Goal: Obtain resource: Download file/media

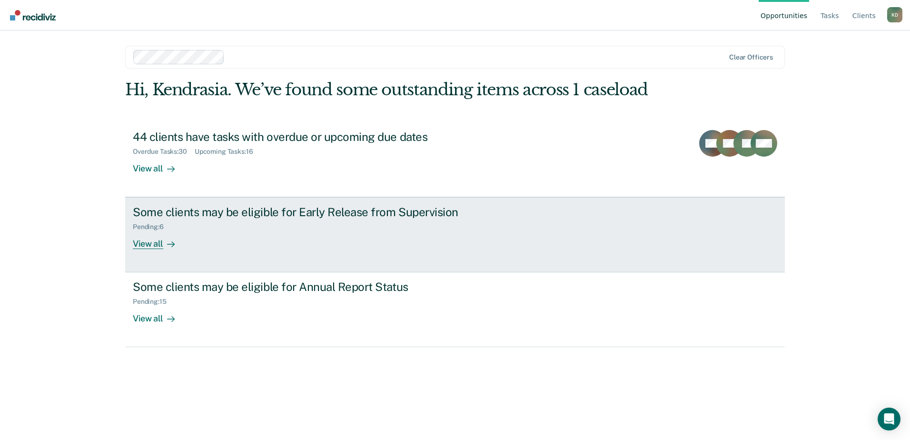
click at [385, 220] on div "Pending : 6" at bounding box center [300, 225] width 334 height 12
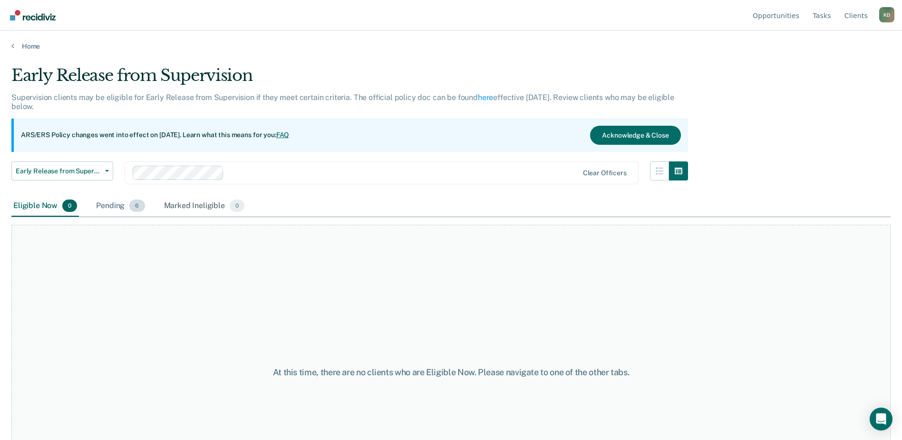
click at [118, 200] on div "Pending 6" at bounding box center [120, 206] width 52 height 21
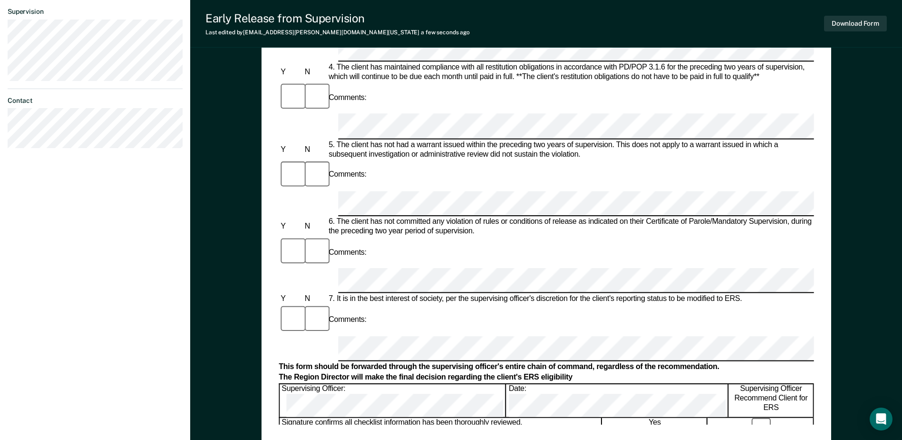
scroll to position [381, 0]
click at [507, 383] on div "Date:" at bounding box center [617, 399] width 221 height 33
click at [864, 20] on button "Download Form" at bounding box center [855, 24] width 63 height 16
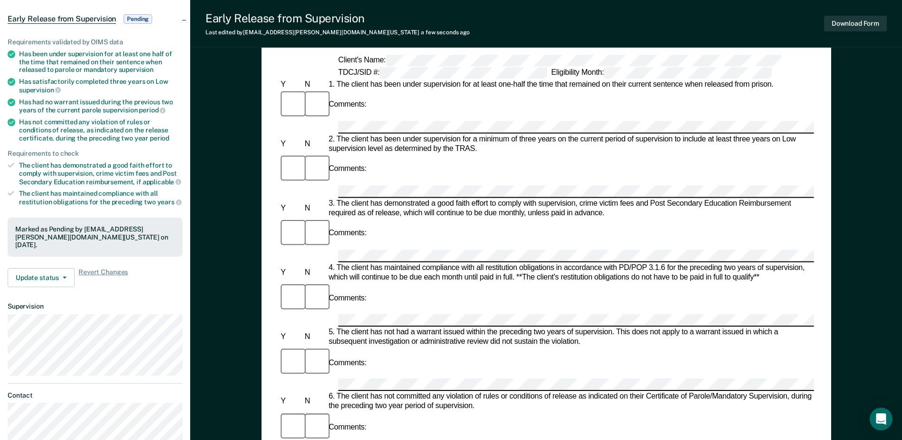
scroll to position [0, 0]
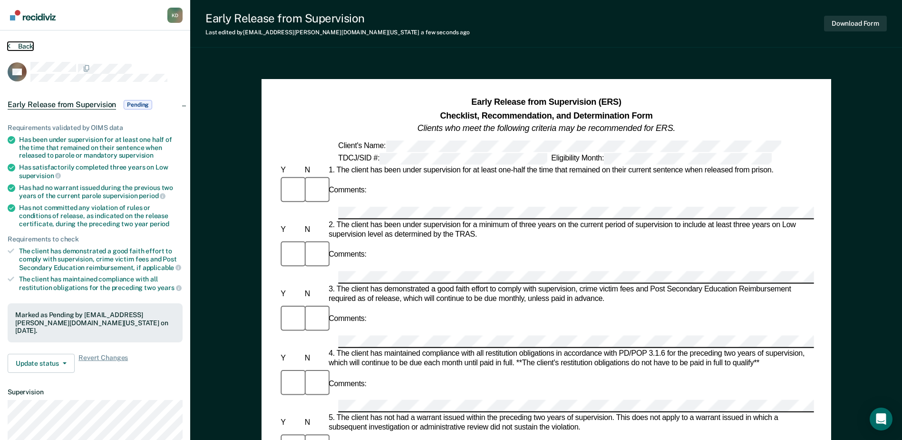
click at [29, 48] on button "Back" at bounding box center [21, 46] width 26 height 9
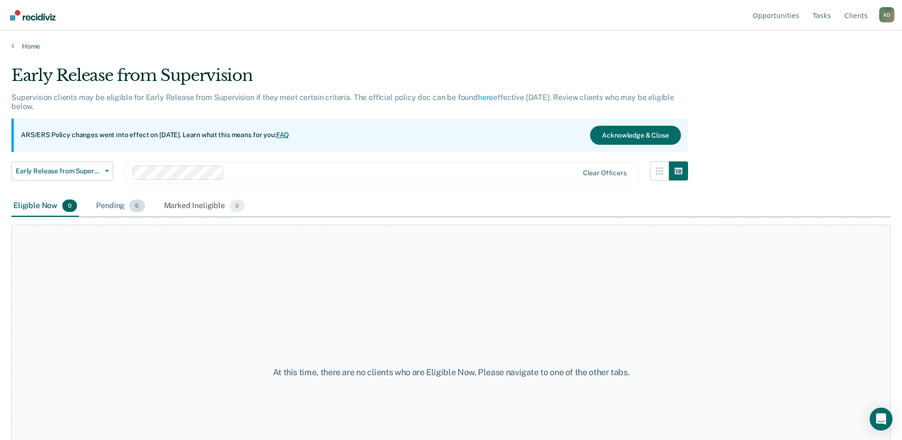
click at [119, 207] on div "Pending 6" at bounding box center [120, 206] width 52 height 21
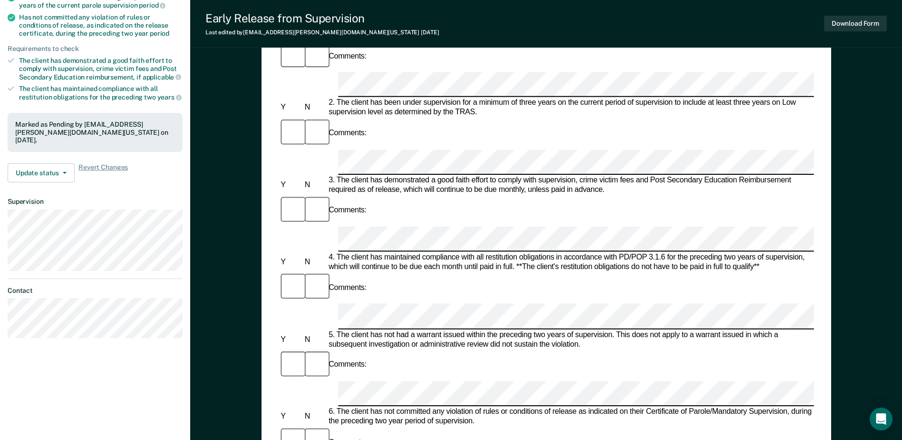
scroll to position [428, 0]
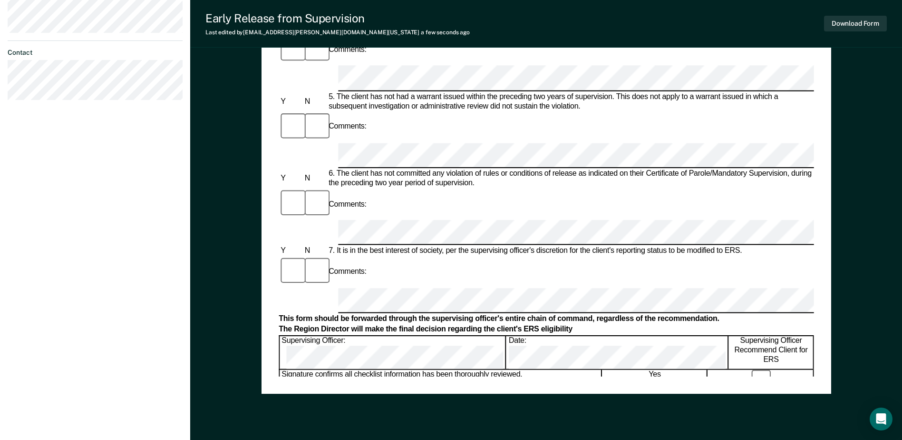
click at [499, 101] on form "Early Release from Supervision (ERS) Checklist, Recommendation, and Determinati…" at bounding box center [546, 231] width 535 height 1126
click at [835, 24] on button "Download Form" at bounding box center [855, 24] width 63 height 16
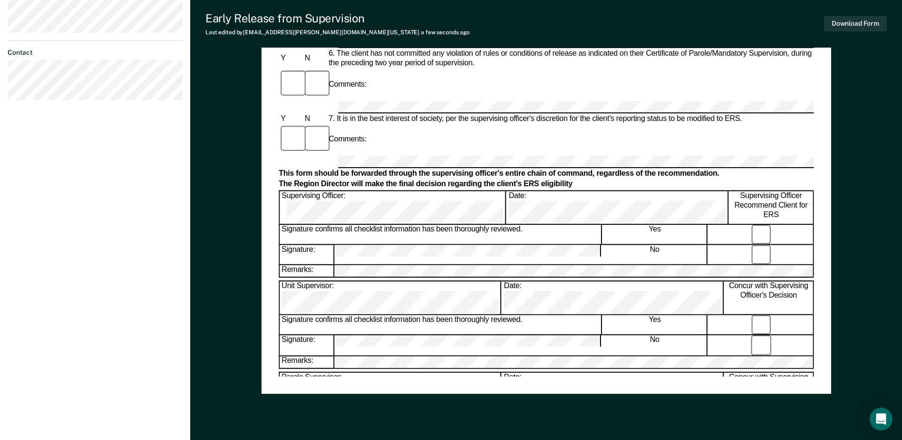
scroll to position [0, 0]
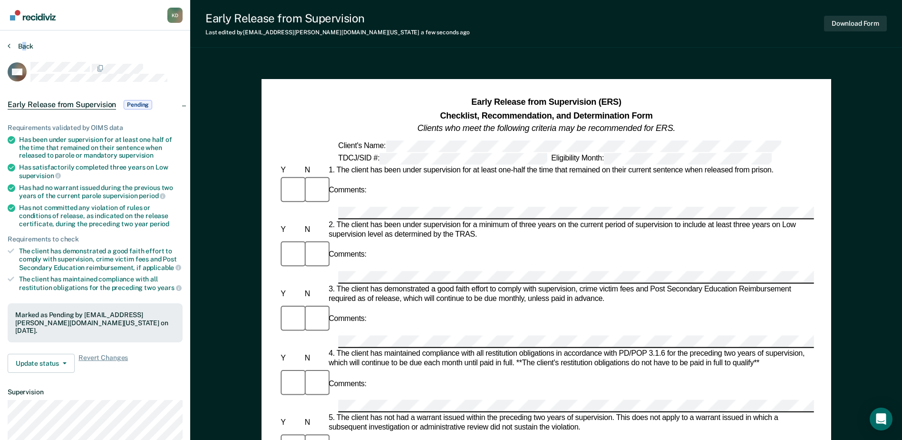
click at [24, 43] on section "Back RM Early Release from Supervision Pending Requirements validated by OIMS d…" at bounding box center [95, 288] width 190 height 517
click at [30, 45] on button "Back" at bounding box center [21, 46] width 26 height 9
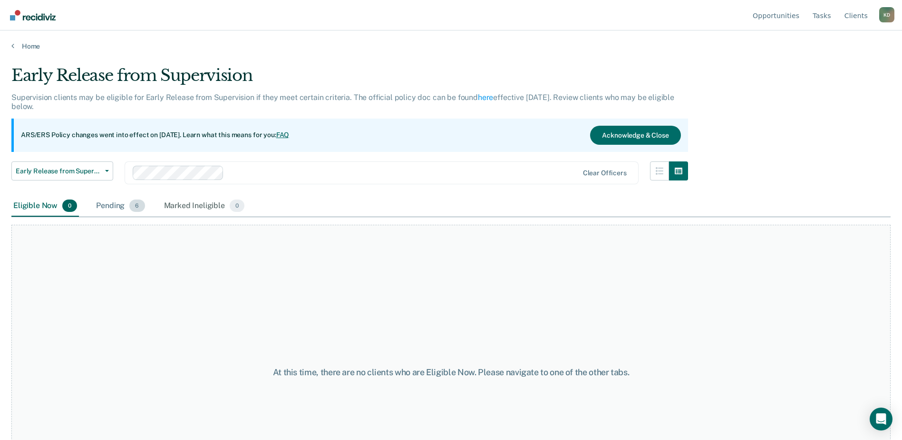
click at [116, 202] on div "Pending 6" at bounding box center [120, 206] width 52 height 21
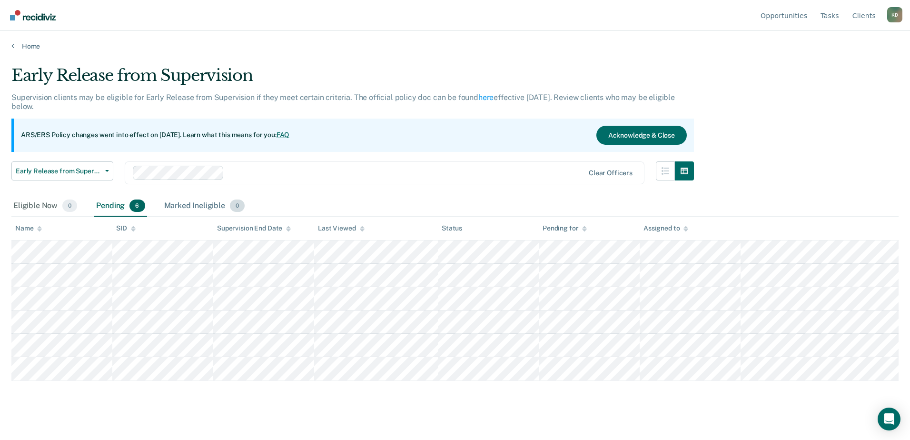
click at [178, 201] on div "Marked Ineligible 0" at bounding box center [204, 206] width 85 height 21
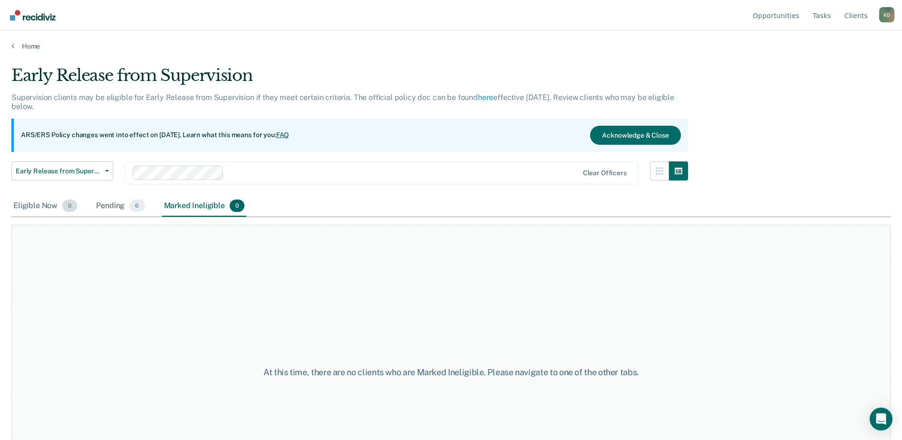
click at [35, 202] on div "Eligible Now 0" at bounding box center [45, 206] width 68 height 21
click at [109, 203] on div "Pending 6" at bounding box center [120, 206] width 52 height 21
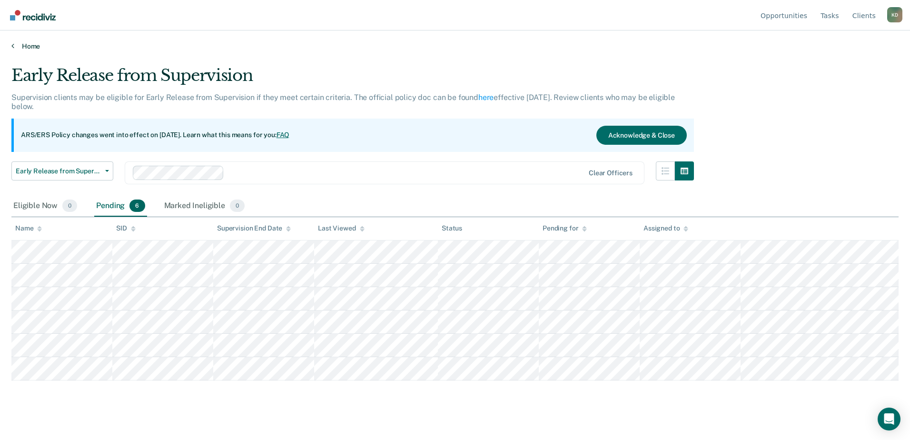
click at [23, 49] on link "Home" at bounding box center [454, 46] width 887 height 9
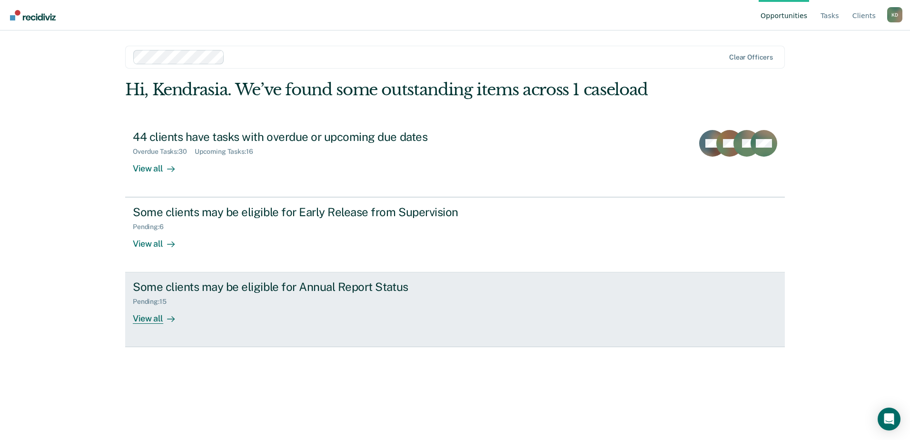
click at [226, 275] on link "Some clients may be eligible for Annual Report Status Pending : 15 View all" at bounding box center [454, 309] width 659 height 75
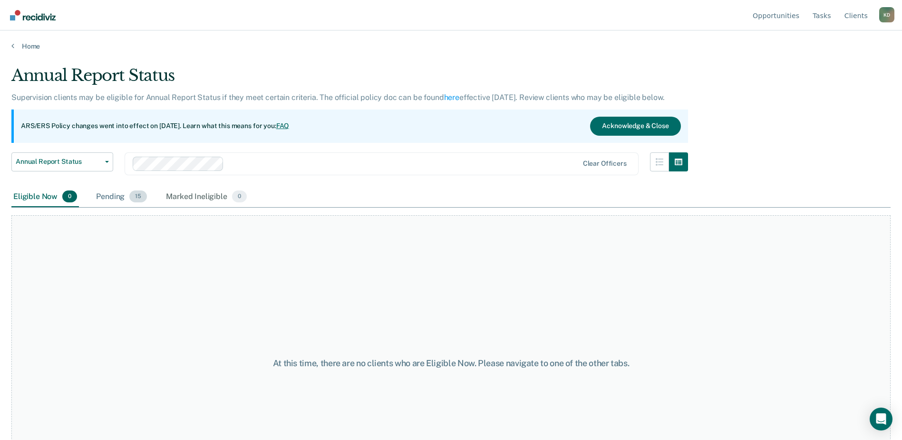
click at [113, 196] on div "Pending 15" at bounding box center [121, 196] width 55 height 21
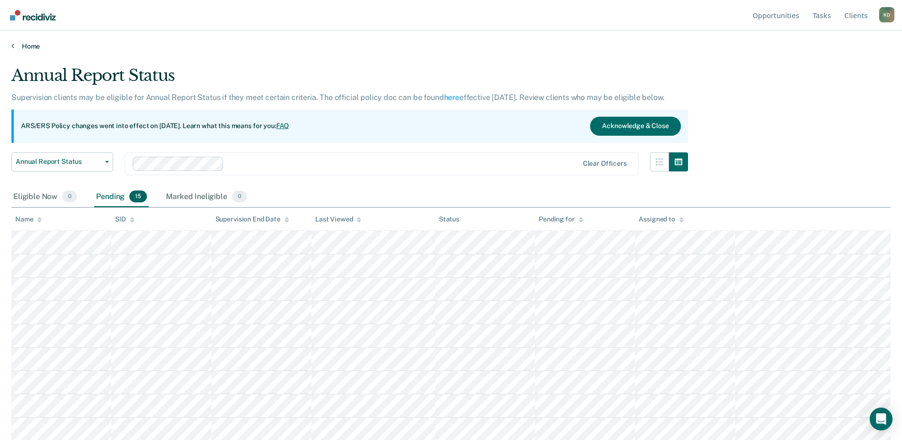
click at [28, 42] on link "Home" at bounding box center [451, 46] width 880 height 9
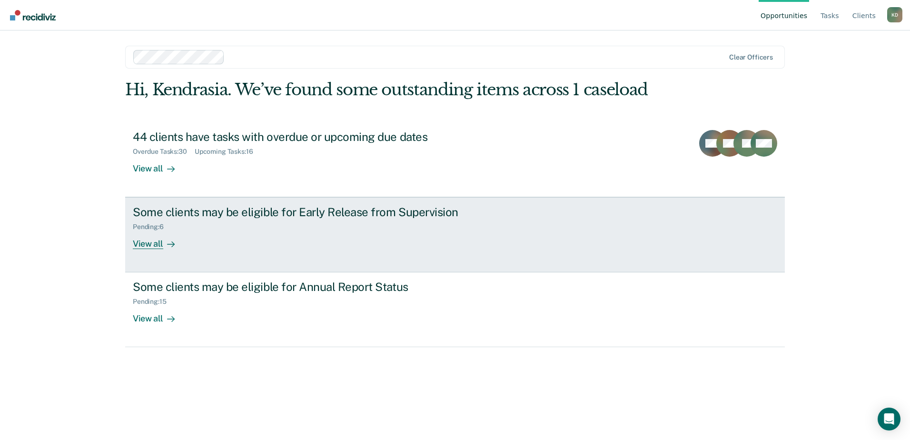
click at [283, 219] on div "Pending : 6" at bounding box center [300, 225] width 334 height 12
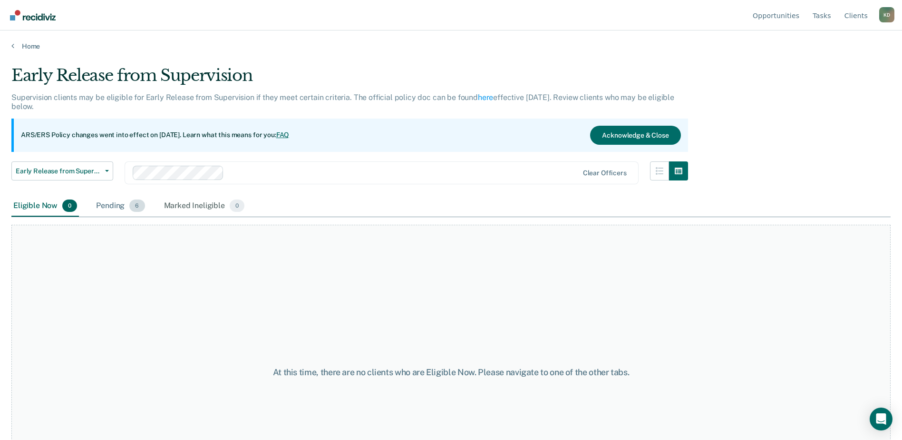
click at [106, 215] on div "Pending 6" at bounding box center [120, 206] width 52 height 21
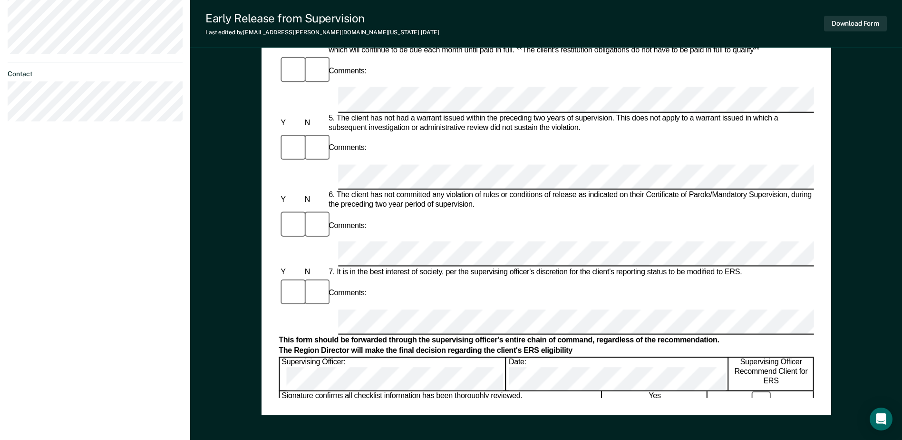
scroll to position [428, 0]
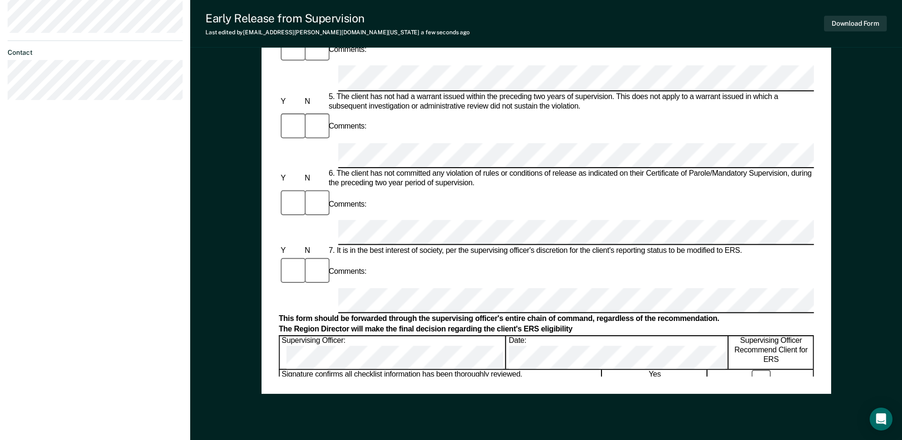
click at [507, 336] on div "Date:" at bounding box center [617, 352] width 221 height 33
click at [513, 143] on form "Early Release from Supervision (ERS) Checklist, Recommendation, and Determinati…" at bounding box center [546, 231] width 535 height 1126
drag, startPoint x: 540, startPoint y: 138, endPoint x: 482, endPoint y: 147, distance: 59.1
click at [502, 426] on div "Date:" at bounding box center [612, 442] width 221 height 33
click at [831, 29] on button "Download Form" at bounding box center [855, 24] width 63 height 16
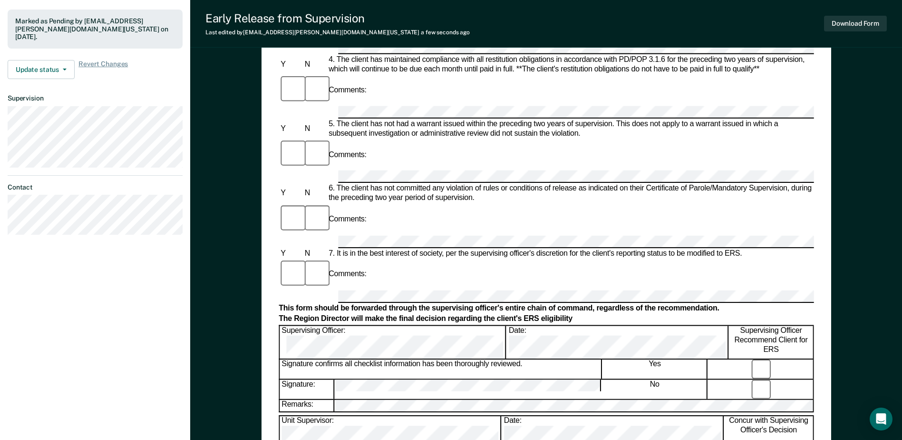
scroll to position [28, 0]
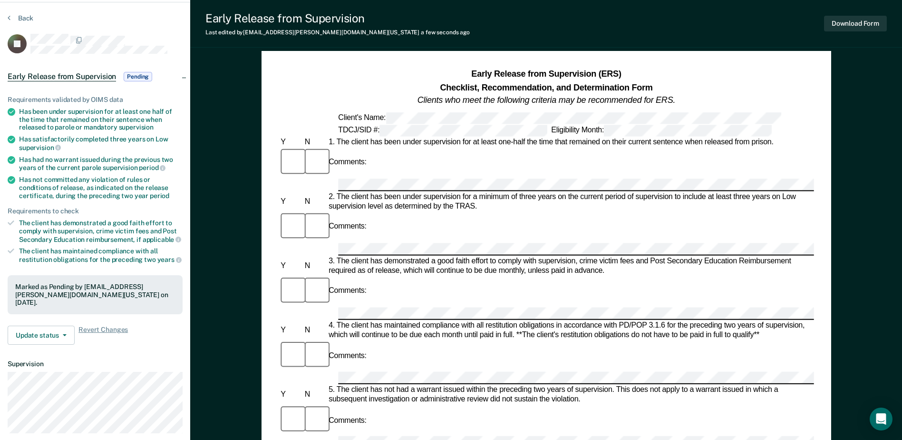
click at [25, 13] on section "Back EJ Early Release from Supervision Pending Requirements validated by OIMS d…" at bounding box center [95, 260] width 190 height 517
click at [23, 9] on section "Back EJ Early Release from Supervision Pending Requirements validated by OIMS d…" at bounding box center [95, 260] width 190 height 517
click at [22, 16] on button "Back" at bounding box center [21, 18] width 26 height 9
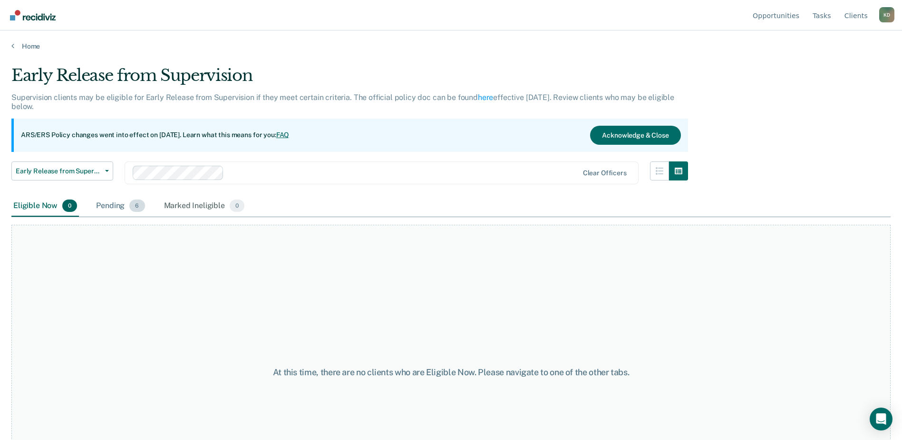
click at [110, 207] on div "Pending 6" at bounding box center [120, 206] width 52 height 21
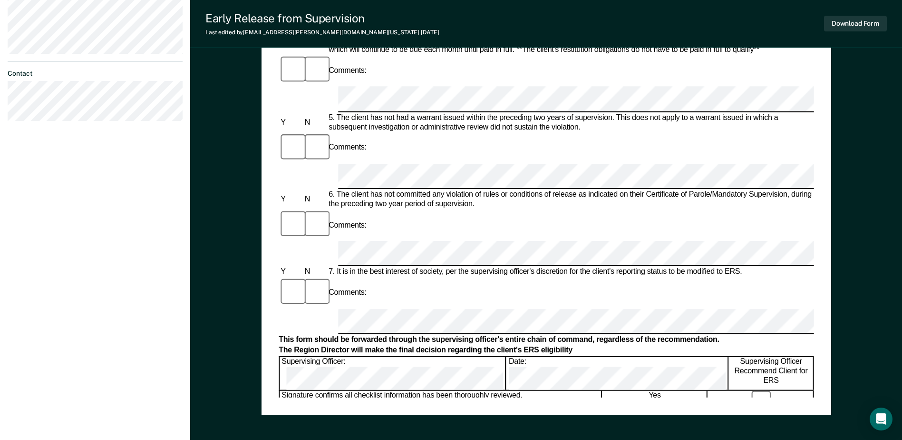
scroll to position [456, 0]
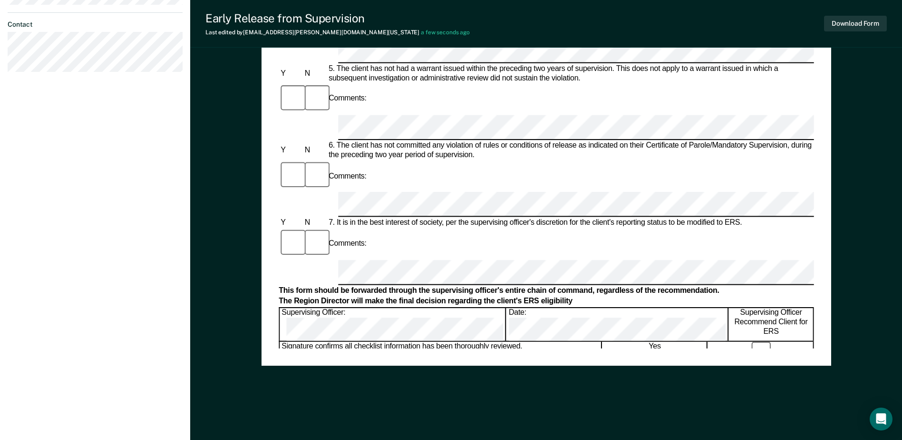
click at [502, 398] on div "Date:" at bounding box center [612, 414] width 221 height 33
click at [507, 308] on div "Date:" at bounding box center [617, 324] width 221 height 33
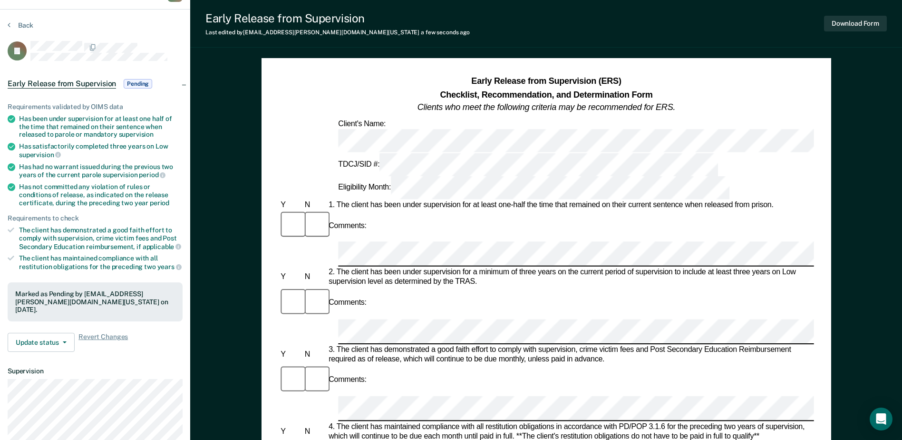
scroll to position [0, 0]
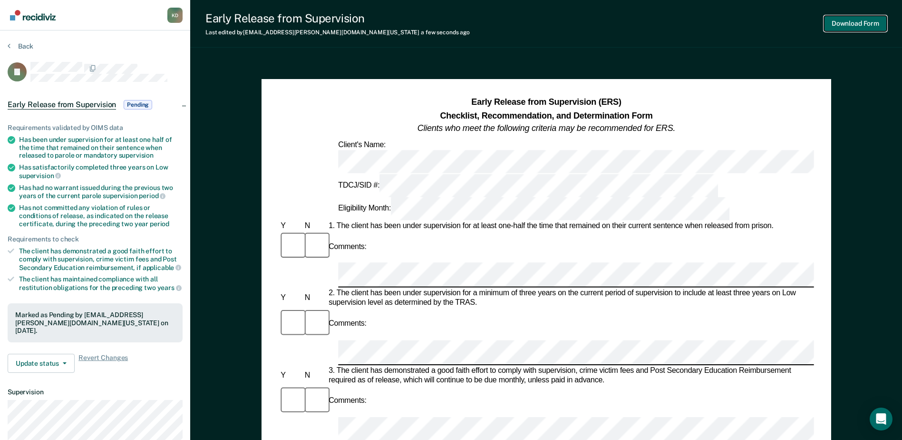
click at [854, 24] on button "Download Form" at bounding box center [855, 24] width 63 height 16
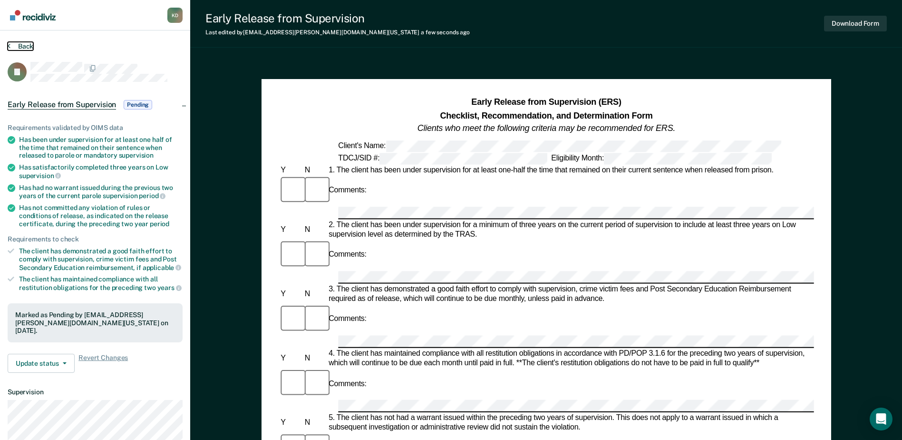
click at [17, 45] on button "Back" at bounding box center [21, 46] width 26 height 9
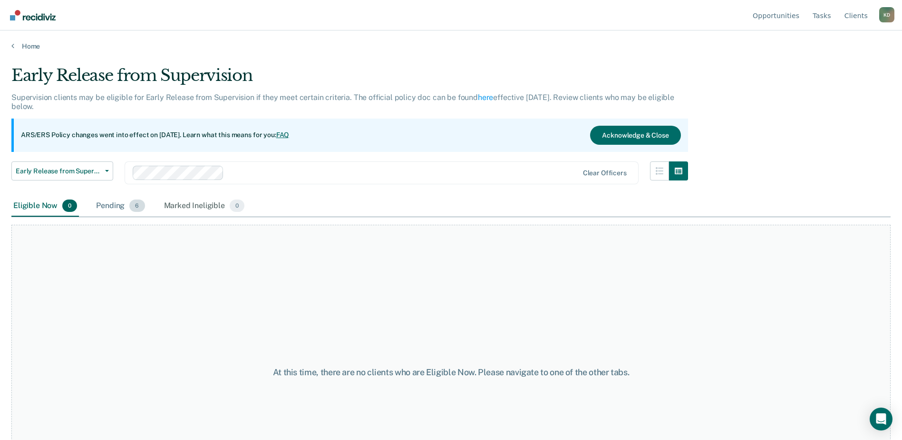
click at [123, 207] on div "Pending 6" at bounding box center [120, 206] width 52 height 21
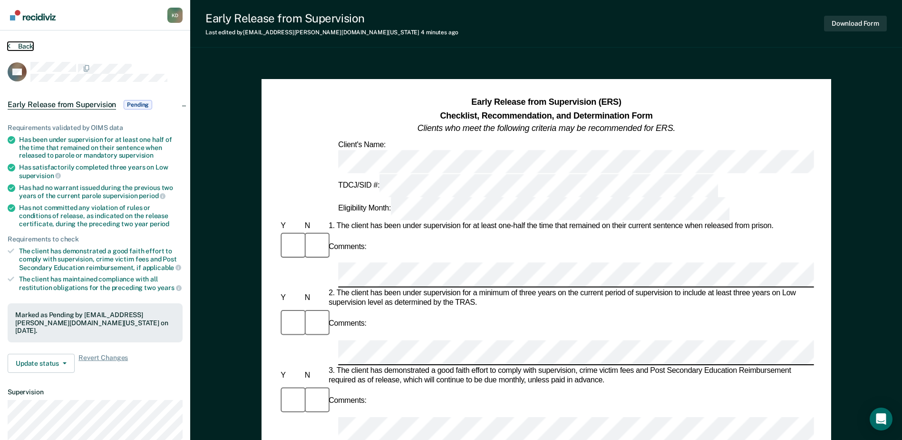
click at [22, 42] on button "Back" at bounding box center [21, 46] width 26 height 9
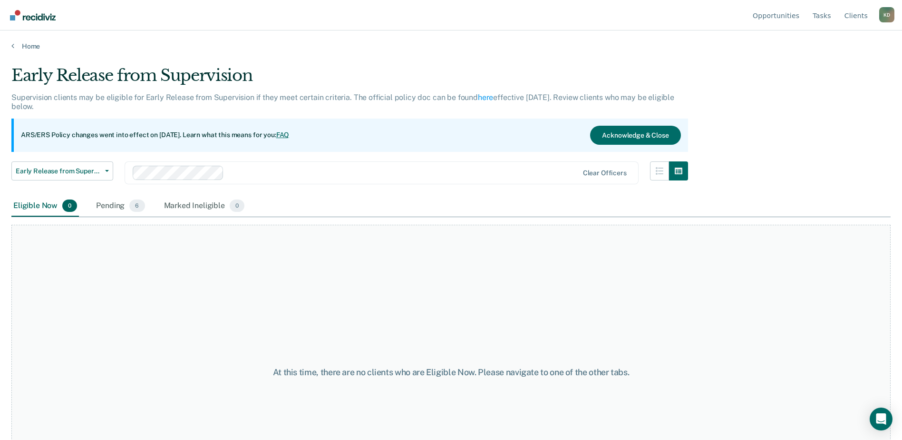
click at [37, 51] on main "Early Release from Supervision Supervision clients may be eligible for Early Re…" at bounding box center [451, 243] width 902 height 386
click at [37, 48] on link "Home" at bounding box center [451, 46] width 880 height 9
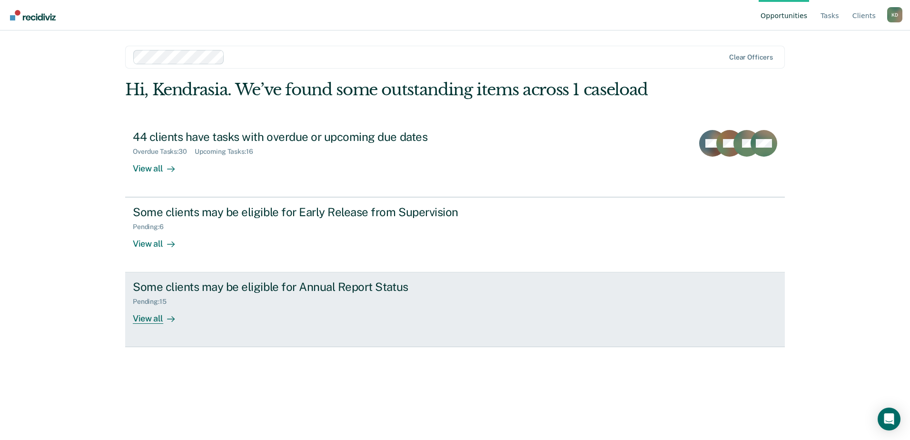
click at [218, 278] on link "Some clients may be eligible for Annual Report Status Pending : 15 View all" at bounding box center [454, 309] width 659 height 75
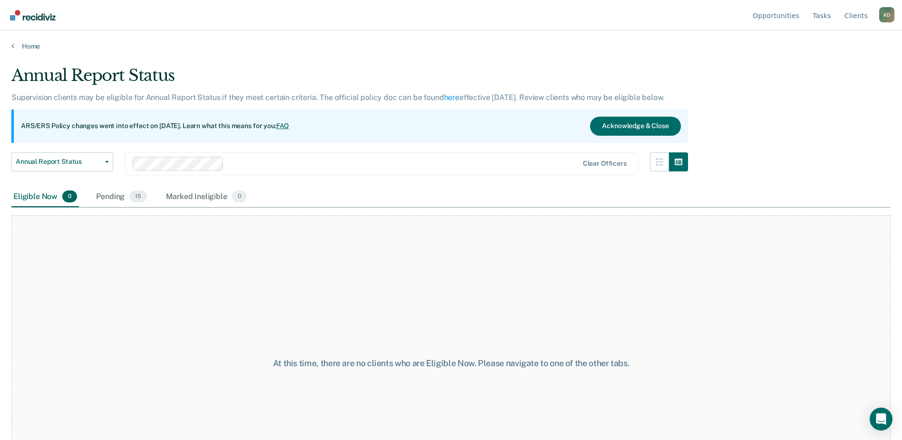
click at [107, 184] on div "Annual Report Status Early Release from Supervision Annual Report Status" at bounding box center [62, 169] width 102 height 34
click at [113, 191] on div "Pending 15" at bounding box center [121, 196] width 55 height 21
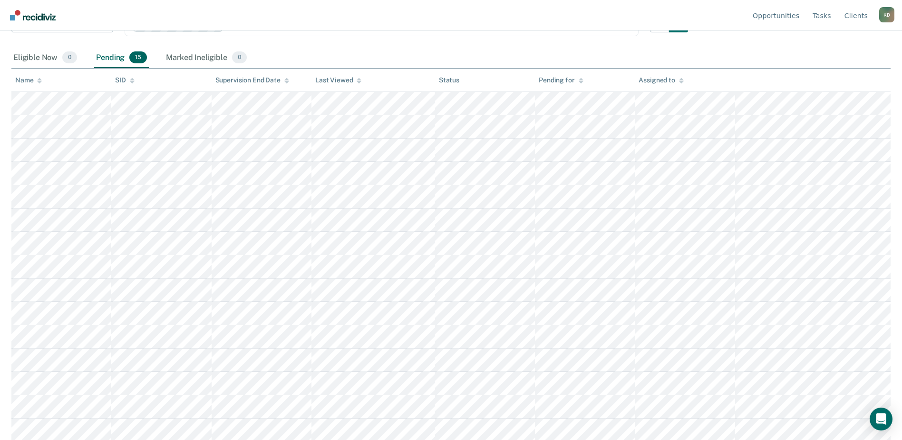
scroll to position [141, 0]
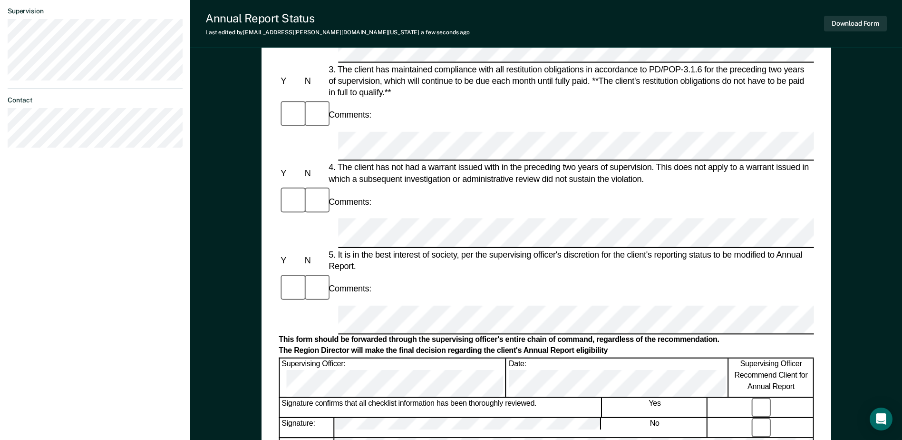
scroll to position [456, 0]
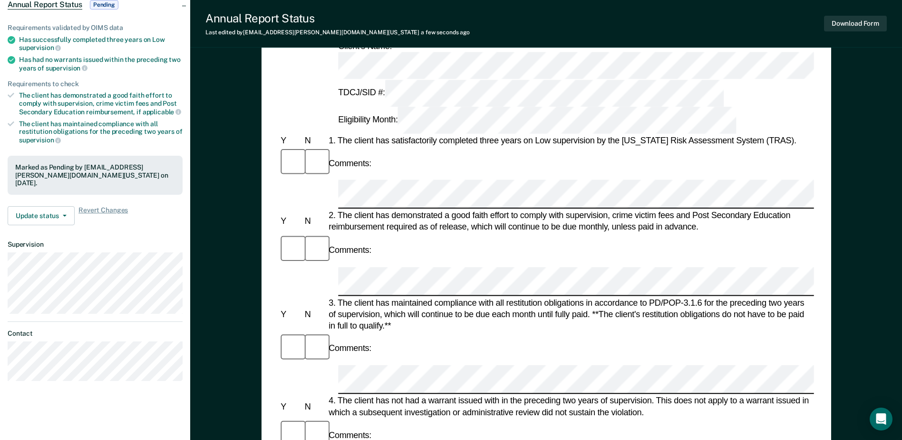
scroll to position [0, 0]
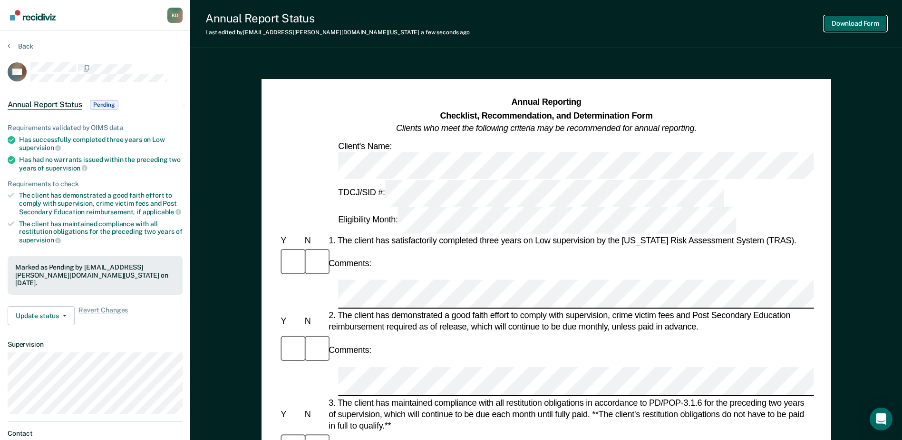
click at [859, 18] on button "Download Form" at bounding box center [855, 24] width 63 height 16
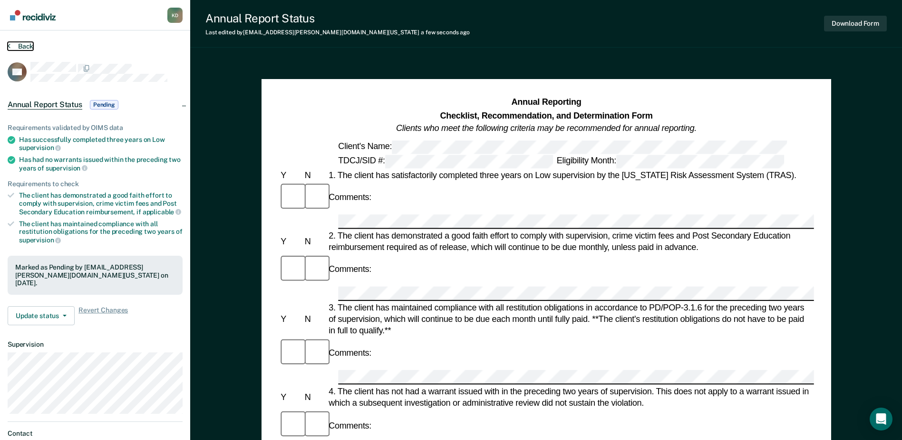
click at [23, 48] on button "Back" at bounding box center [21, 46] width 26 height 9
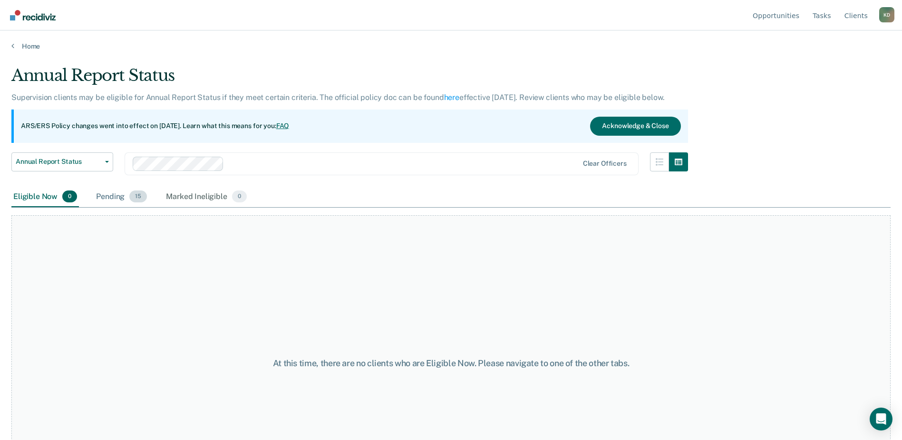
click at [118, 195] on div "Pending 15" at bounding box center [121, 196] width 55 height 21
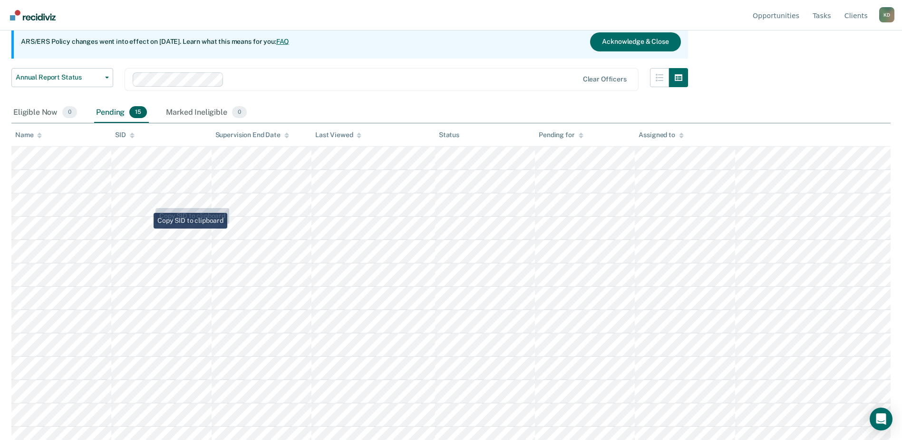
scroll to position [95, 0]
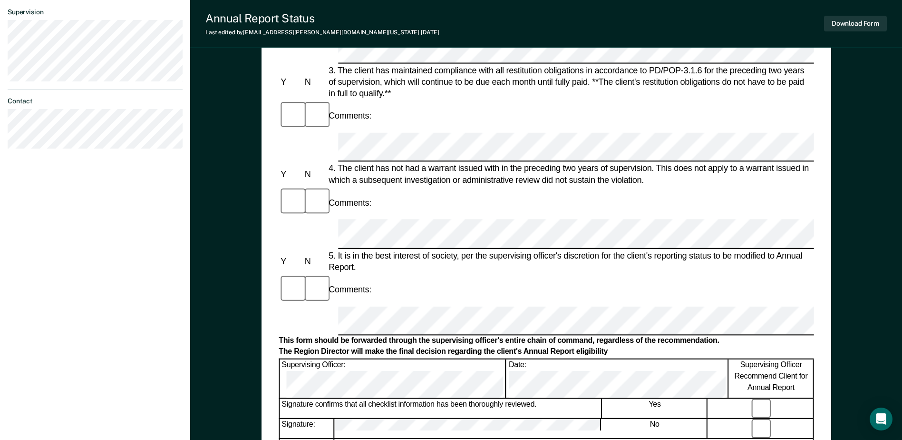
scroll to position [381, 0]
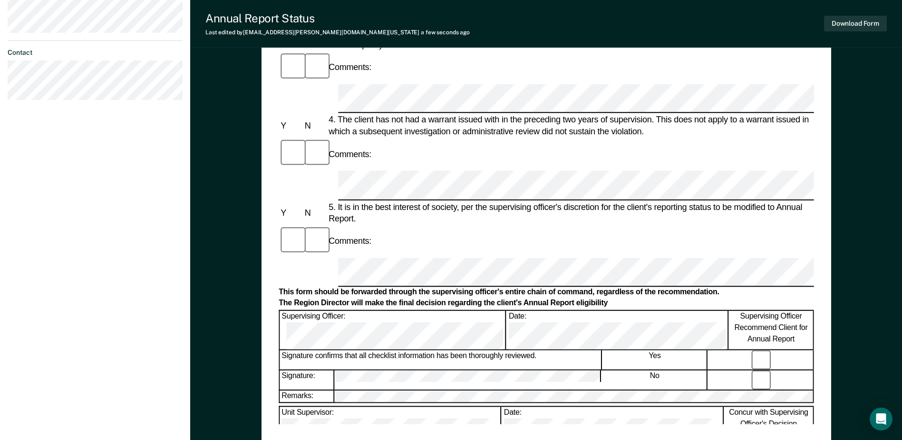
click at [507, 310] on div "Date:" at bounding box center [617, 329] width 221 height 39
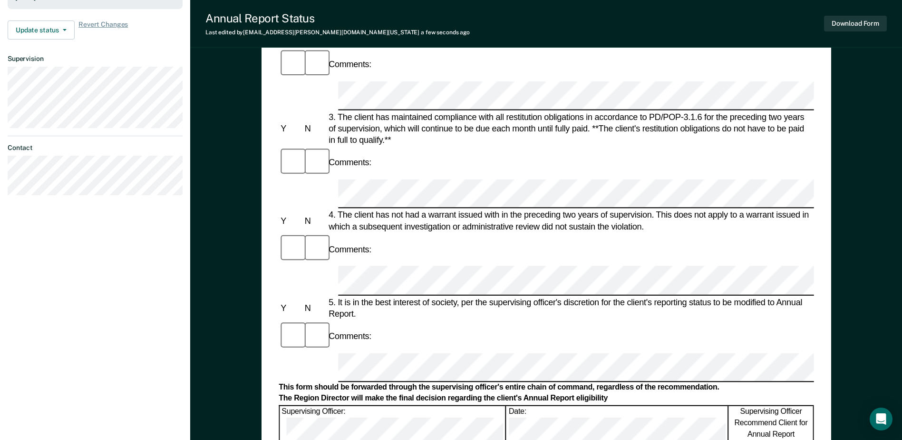
scroll to position [238, 0]
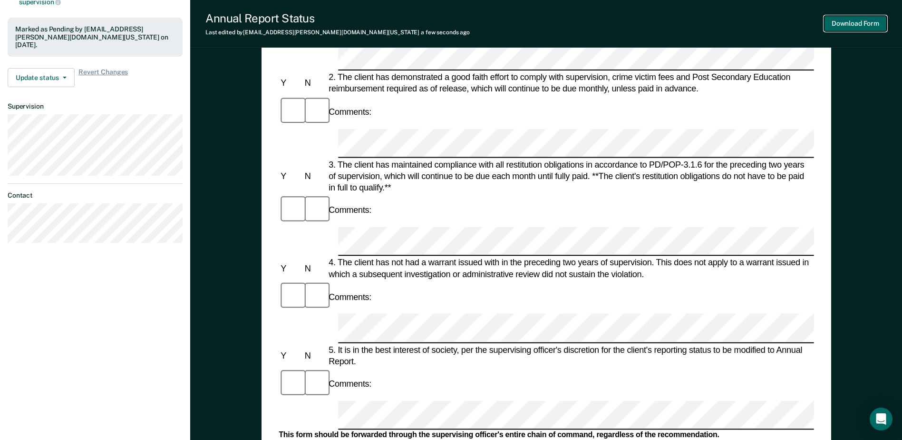
click at [864, 28] on button "Download Form" at bounding box center [855, 24] width 63 height 16
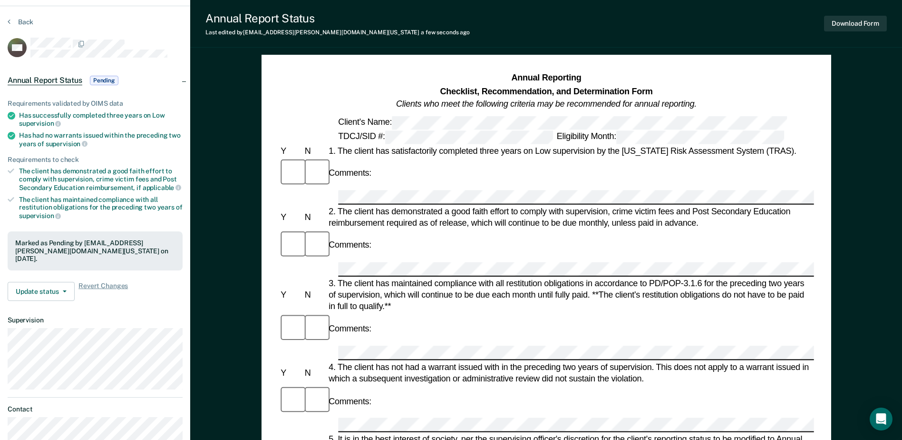
scroll to position [0, 0]
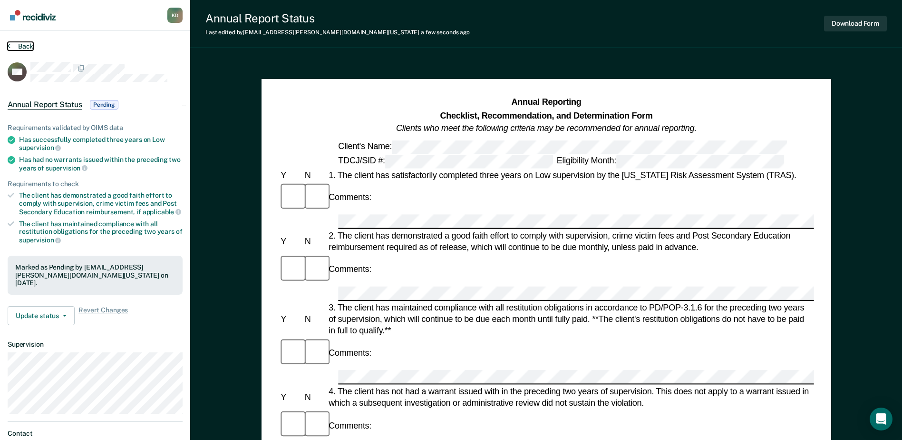
click at [15, 45] on button "Back" at bounding box center [21, 46] width 26 height 9
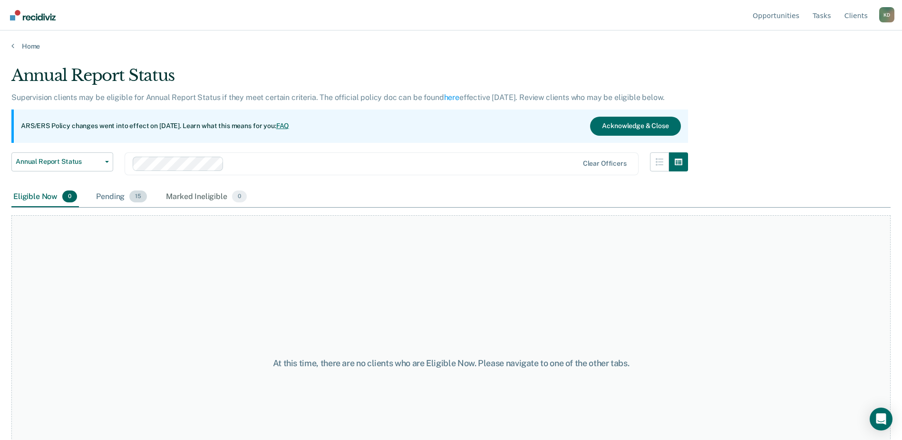
click at [112, 204] on div "Pending 15" at bounding box center [121, 196] width 55 height 21
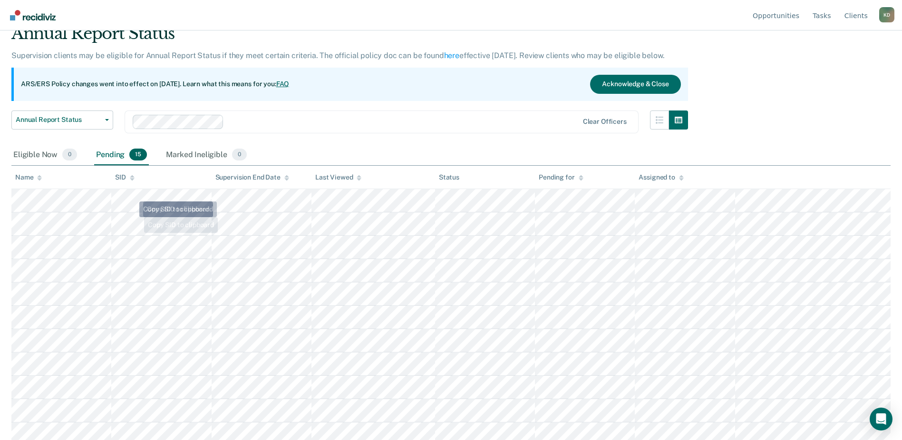
scroll to position [141, 0]
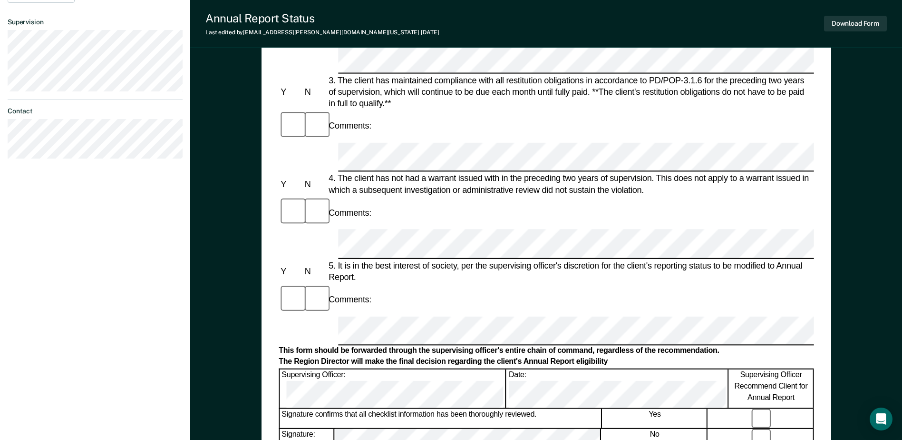
scroll to position [333, 0]
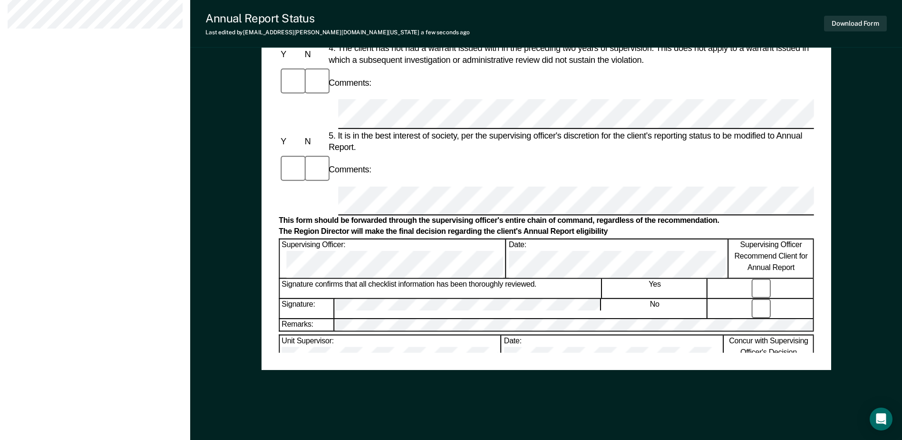
scroll to position [456, 0]
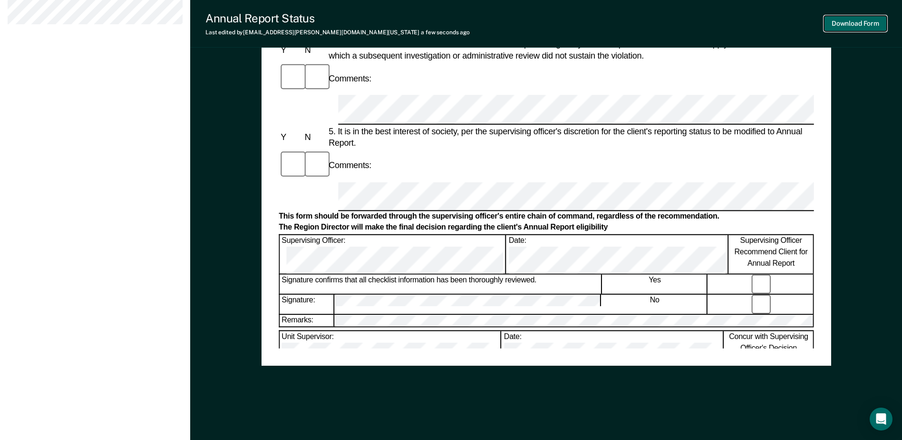
click at [850, 21] on button "Download Form" at bounding box center [855, 24] width 63 height 16
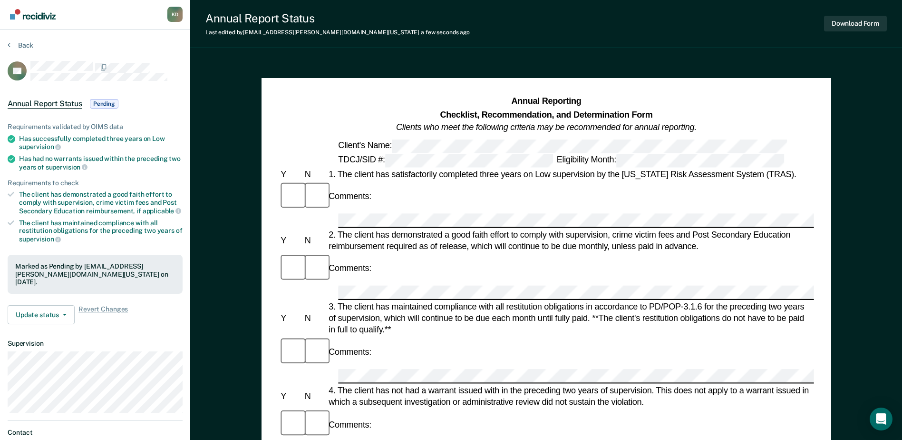
scroll to position [0, 0]
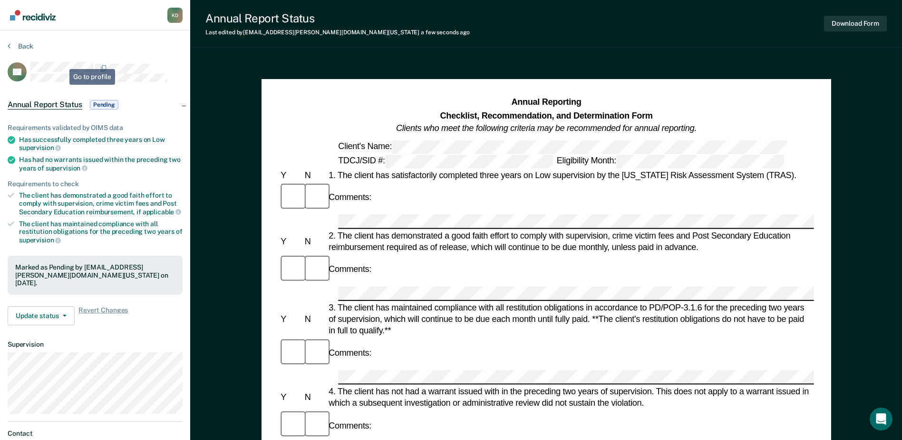
click at [20, 39] on section "Back ZD Annual Report Status Pending Requirements validated by OIMS data Has su…" at bounding box center [95, 264] width 190 height 469
click at [20, 44] on button "Back" at bounding box center [21, 46] width 26 height 9
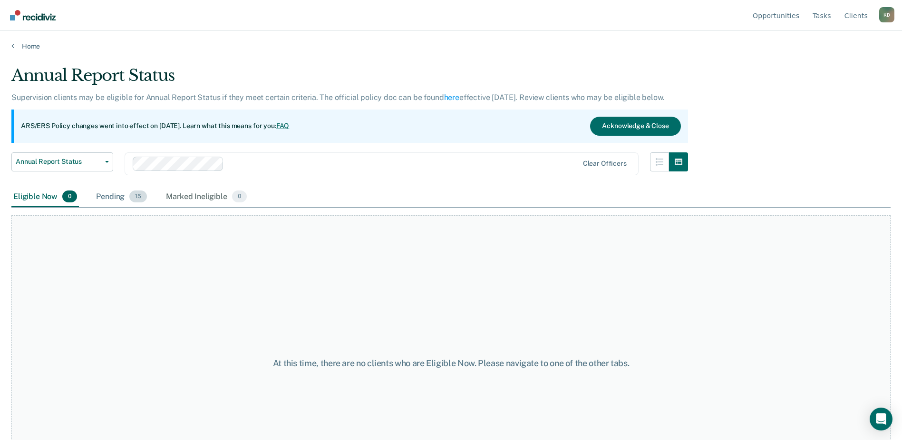
click at [114, 201] on div "Pending 15" at bounding box center [121, 196] width 55 height 21
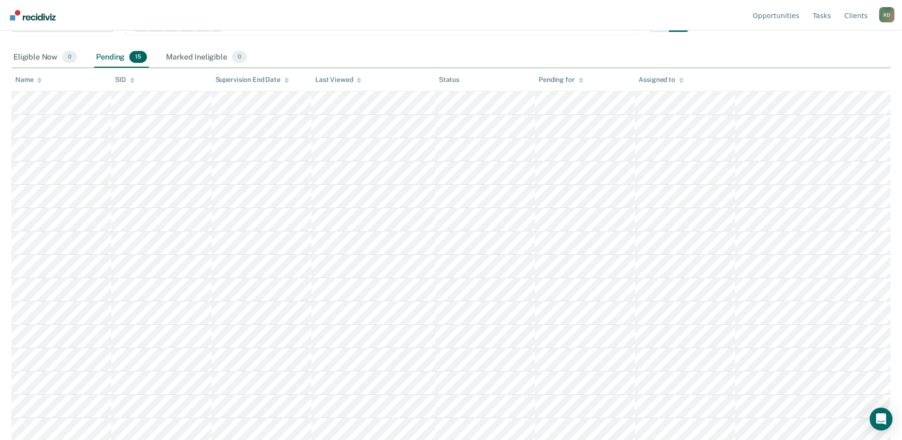
scroll to position [141, 0]
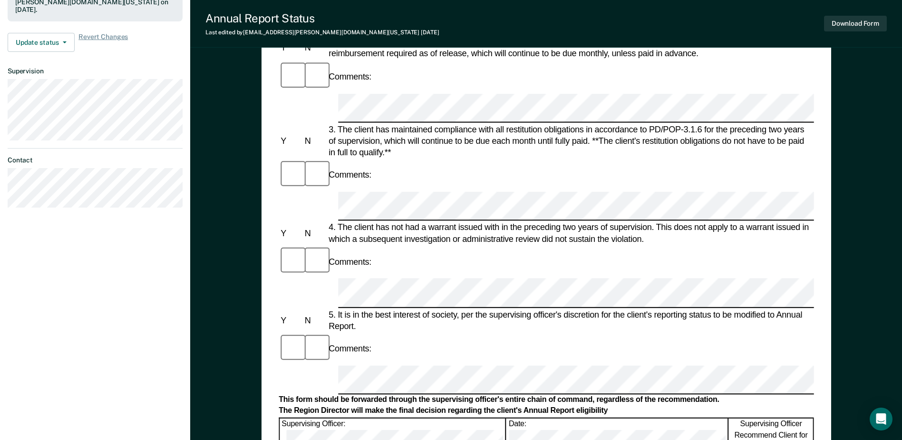
scroll to position [333, 0]
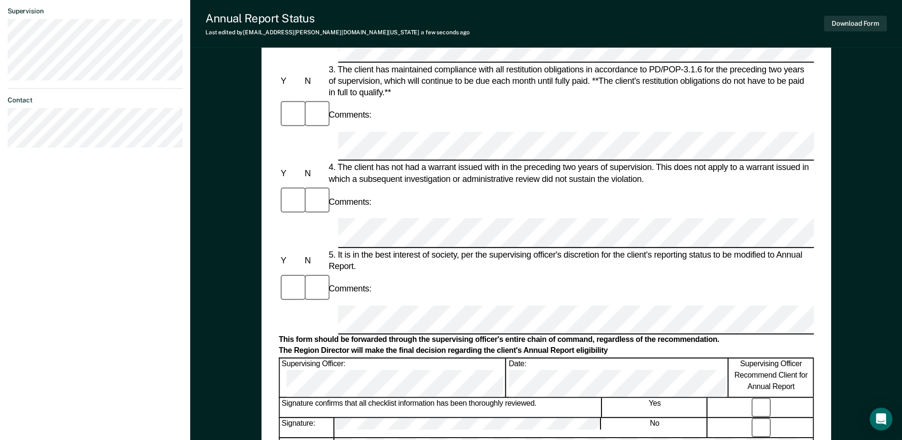
click at [871, 24] on button "Download Form" at bounding box center [855, 24] width 63 height 16
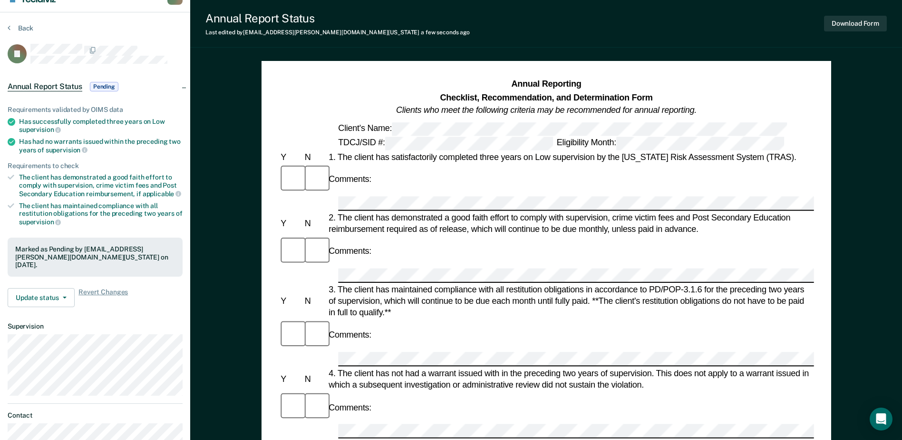
scroll to position [0, 0]
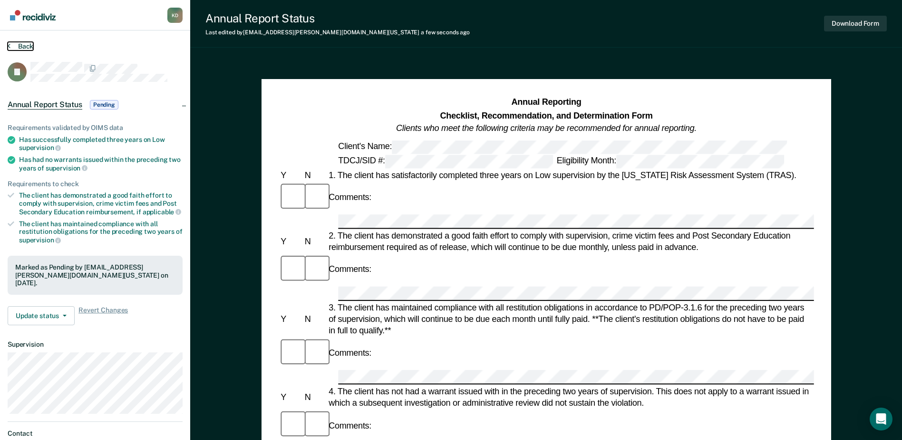
click at [22, 43] on button "Back" at bounding box center [21, 46] width 26 height 9
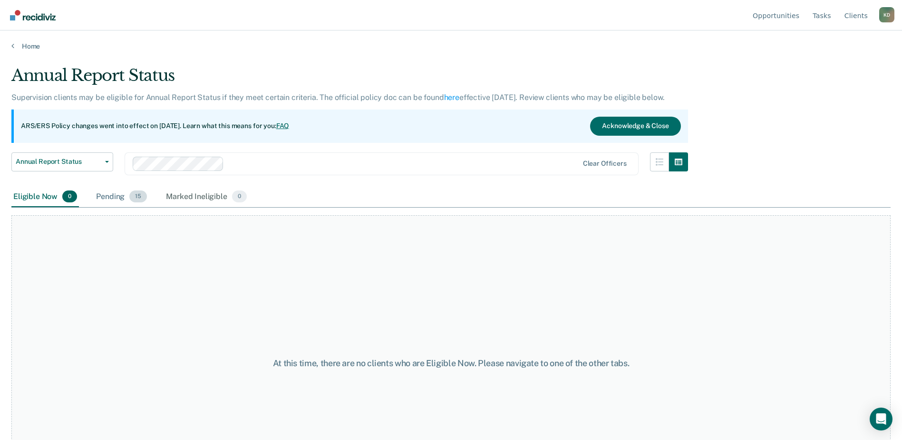
click at [117, 197] on div "Pending 15" at bounding box center [121, 196] width 55 height 21
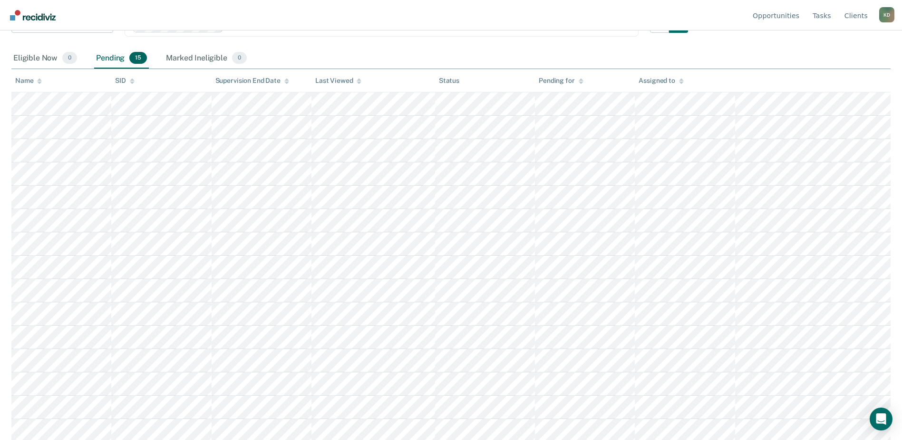
scroll to position [141, 0]
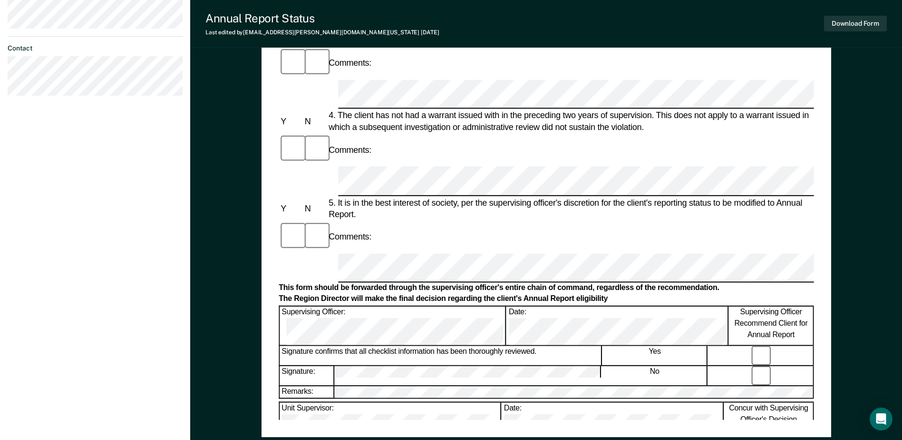
scroll to position [428, 0]
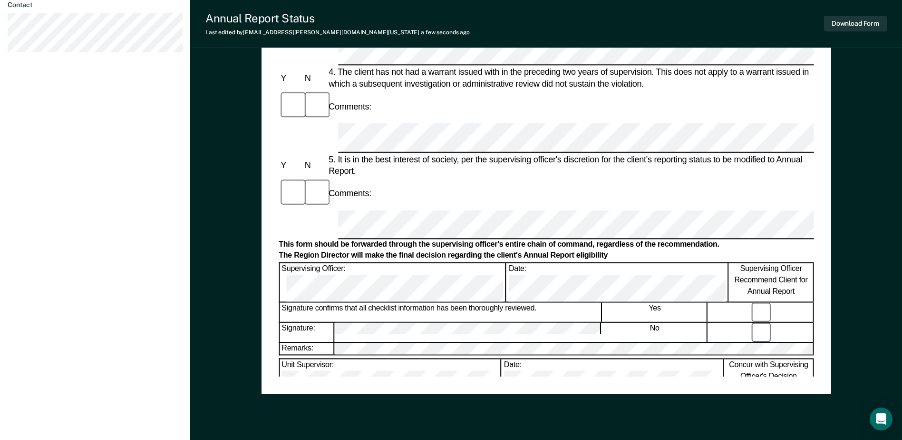
click at [507, 263] on div "Date:" at bounding box center [617, 282] width 221 height 39
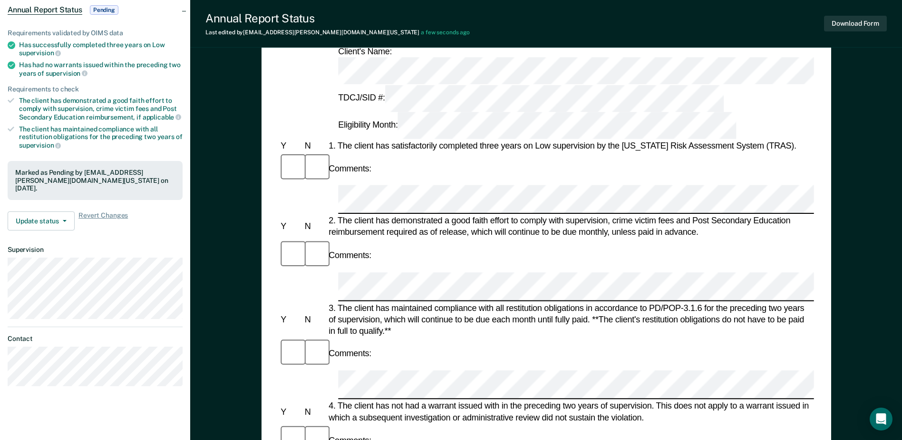
scroll to position [95, 0]
click at [850, 32] on div "Download Form" at bounding box center [855, 23] width 63 height 24
click at [850, 31] on div "Download Form" at bounding box center [855, 23] width 63 height 24
drag, startPoint x: 850, startPoint y: 31, endPoint x: 854, endPoint y: 27, distance: 6.1
click at [854, 27] on button "Download Form" at bounding box center [855, 24] width 63 height 16
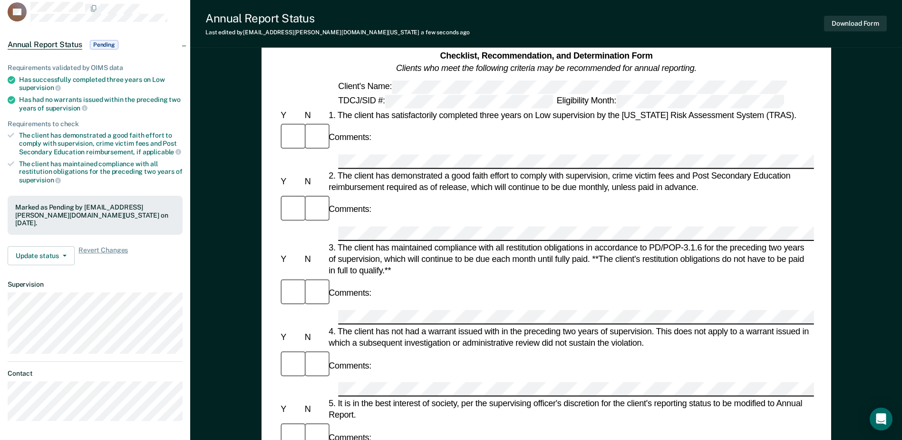
scroll to position [0, 0]
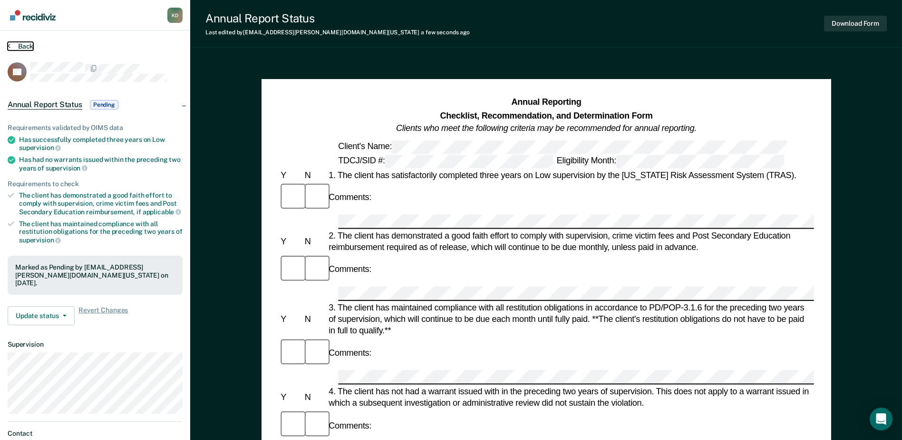
click at [22, 42] on button "Back" at bounding box center [21, 46] width 26 height 9
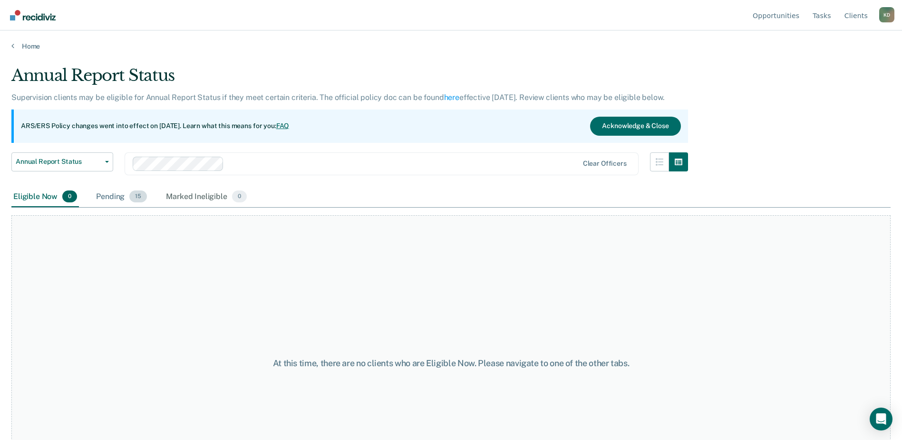
click at [119, 196] on div "Pending 15" at bounding box center [121, 196] width 55 height 21
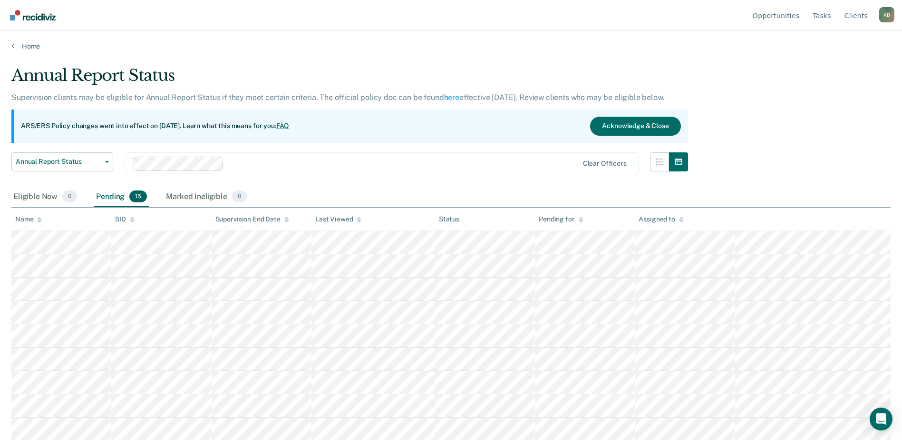
scroll to position [141, 0]
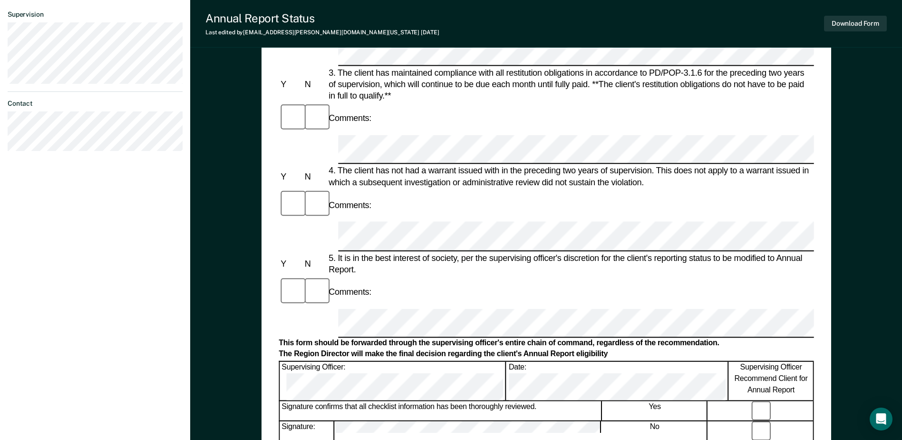
scroll to position [381, 0]
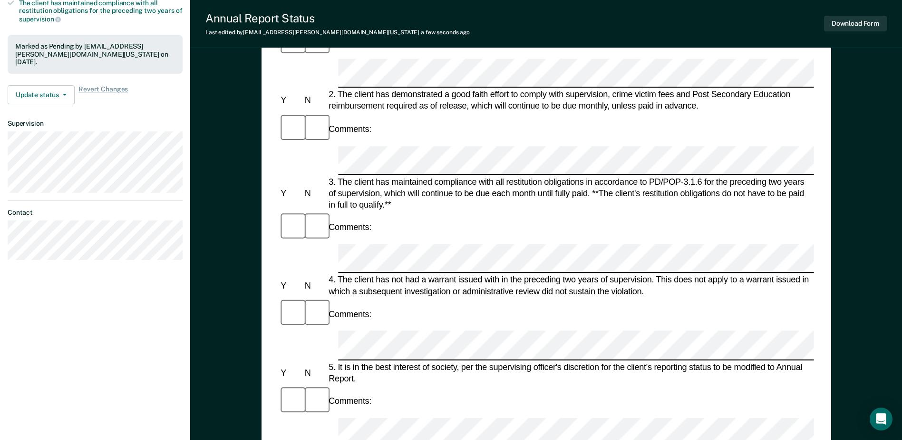
scroll to position [0, 0]
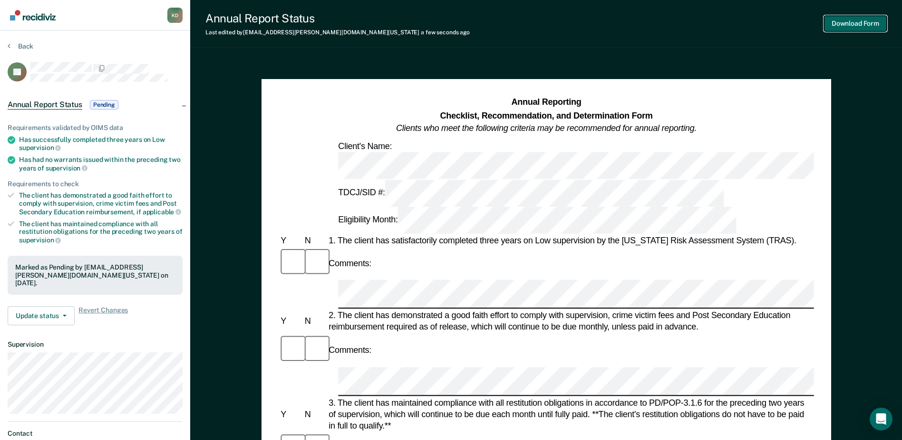
click at [843, 20] on button "Download Form" at bounding box center [855, 24] width 63 height 16
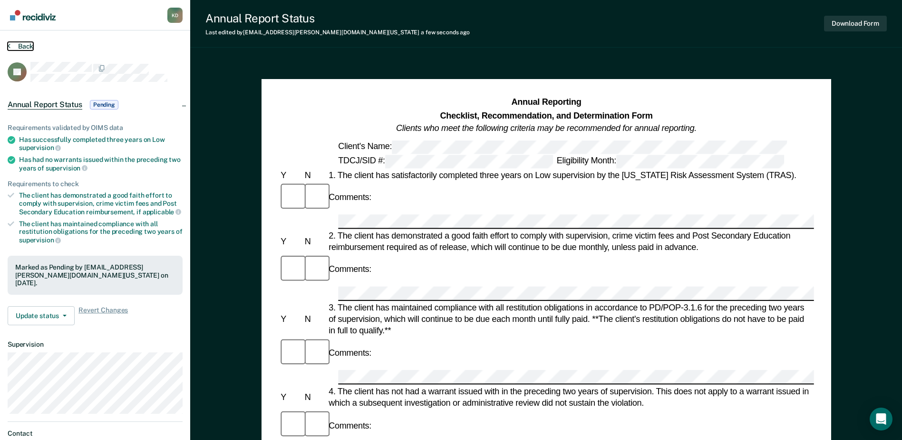
click at [31, 49] on button "Back" at bounding box center [21, 46] width 26 height 9
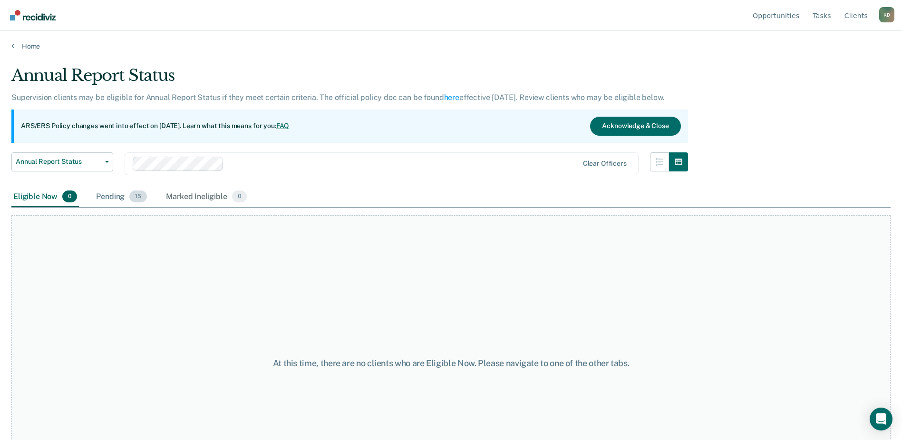
click at [118, 194] on div "Pending 15" at bounding box center [121, 196] width 55 height 21
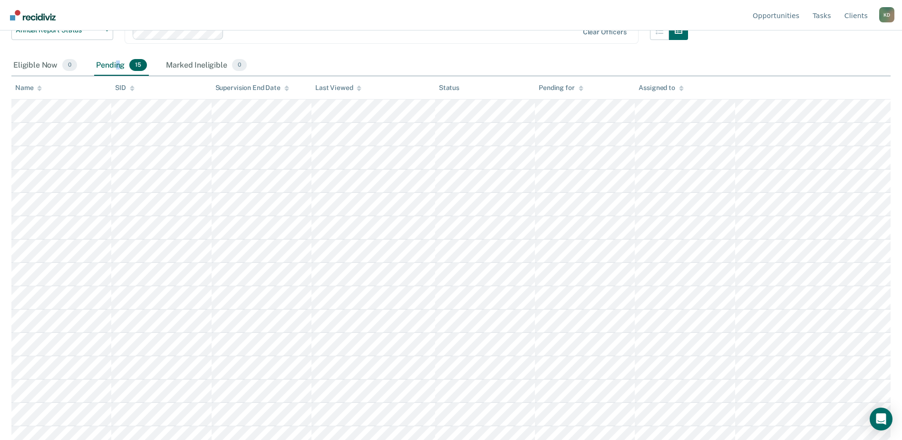
scroll to position [141, 0]
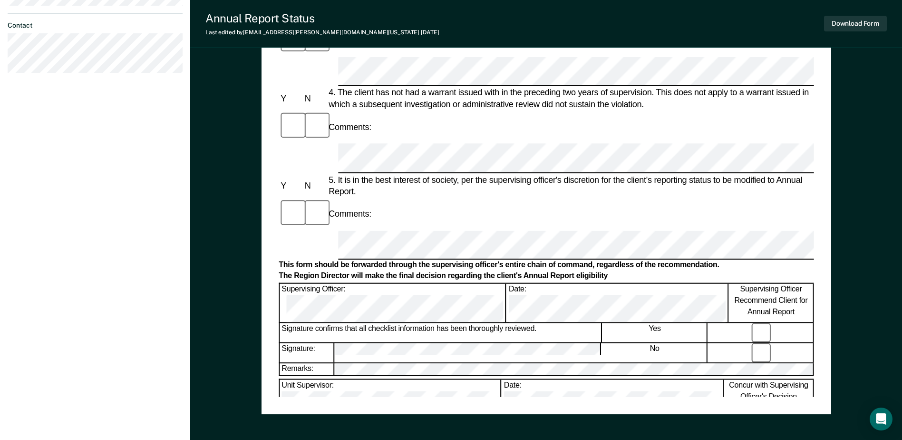
scroll to position [361, 0]
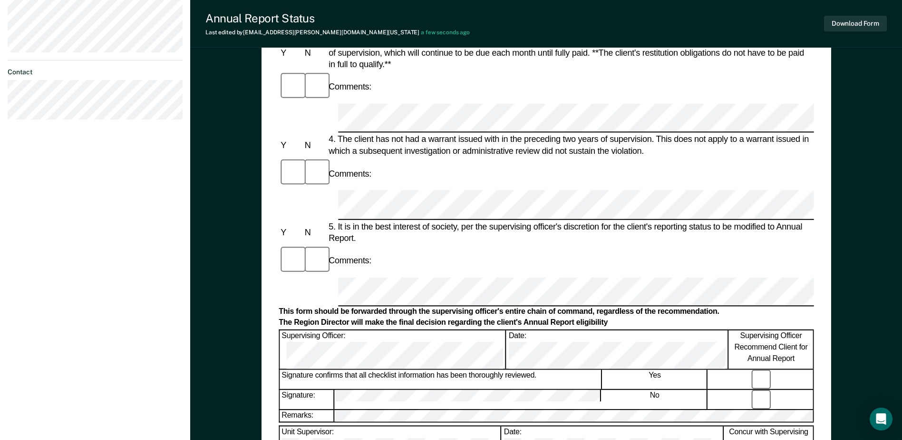
drag, startPoint x: 765, startPoint y: 245, endPoint x: 476, endPoint y: 308, distance: 295.4
click at [507, 330] on div "Date:" at bounding box center [617, 349] width 221 height 39
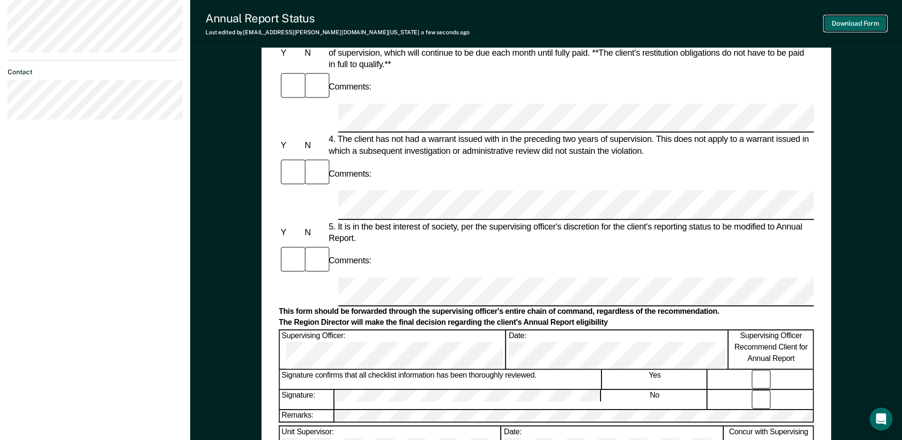
click at [853, 20] on button "Download Form" at bounding box center [855, 24] width 63 height 16
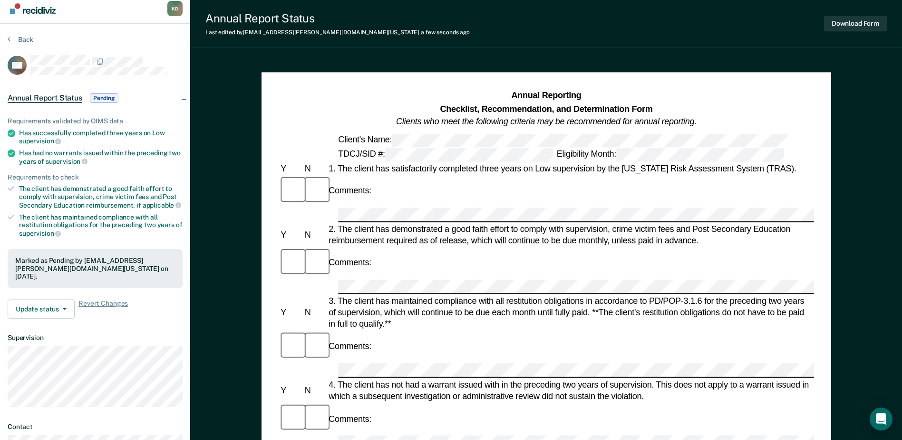
scroll to position [0, 0]
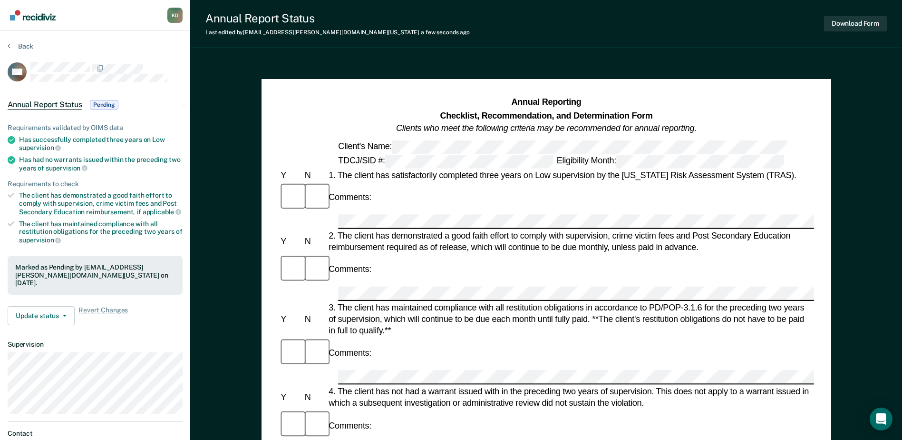
click at [21, 53] on div "Back" at bounding box center [95, 52] width 175 height 20
click at [22, 46] on button "Back" at bounding box center [21, 46] width 26 height 9
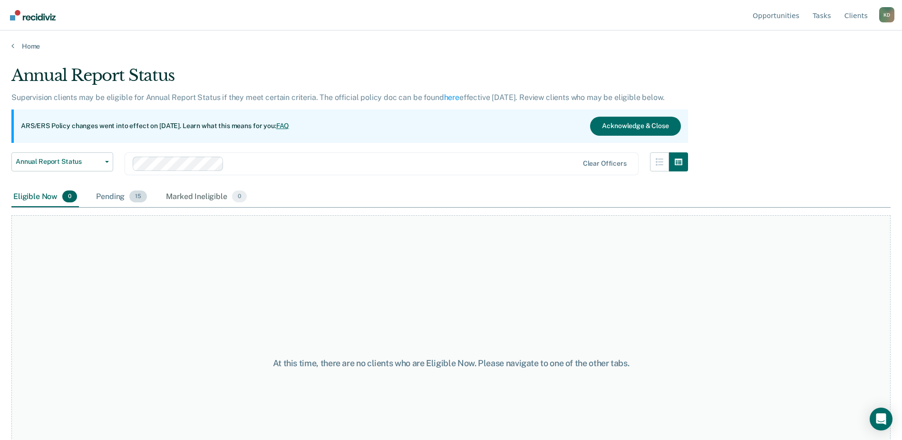
click at [111, 201] on div "Pending 15" at bounding box center [121, 196] width 55 height 21
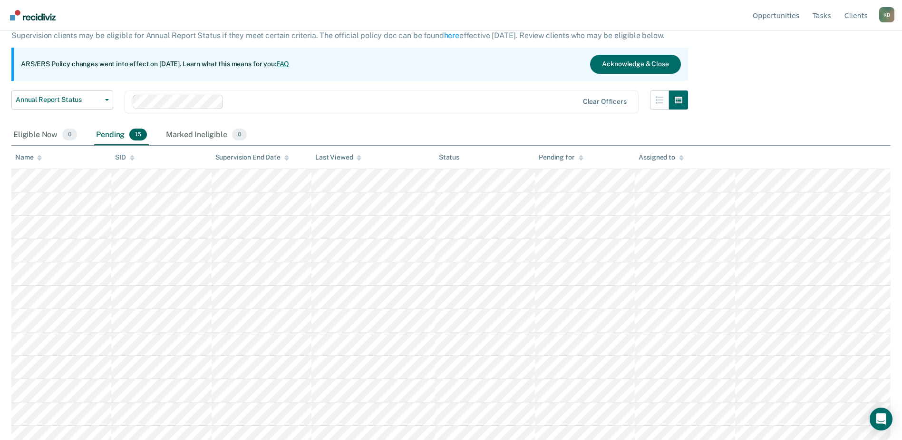
scroll to position [141, 0]
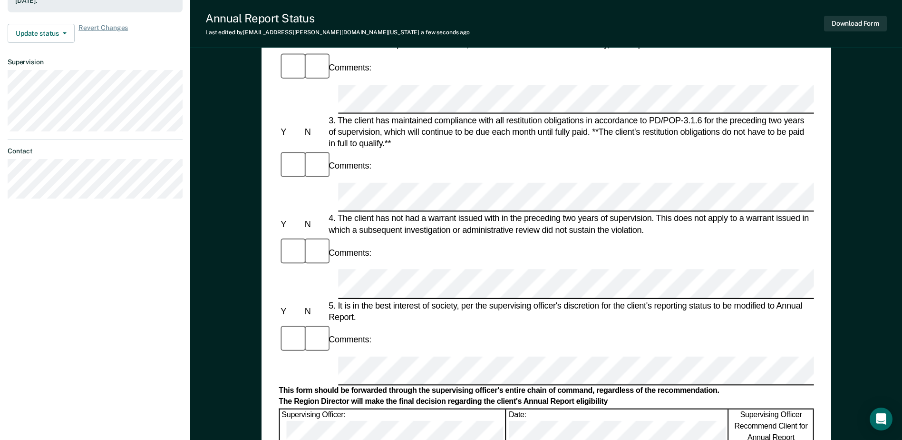
scroll to position [381, 0]
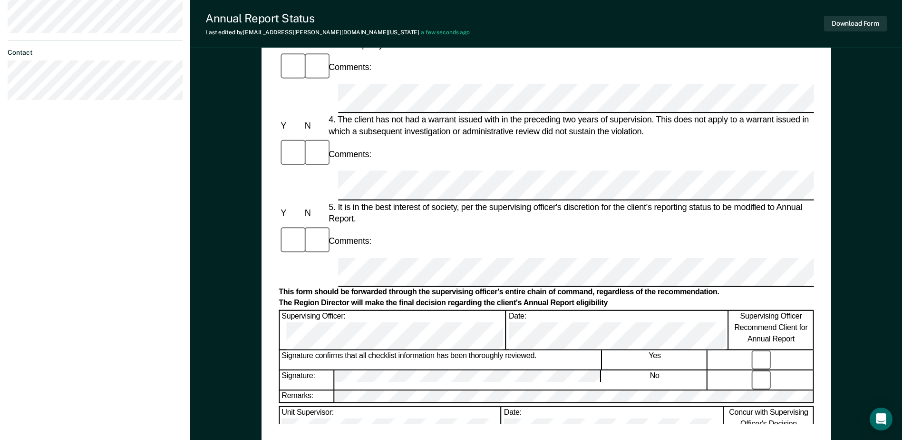
click at [853, 31] on div "Download Form" at bounding box center [855, 23] width 63 height 24
click at [863, 21] on button "Download Form" at bounding box center [855, 24] width 63 height 16
